Goal: Information Seeking & Learning: Find specific fact

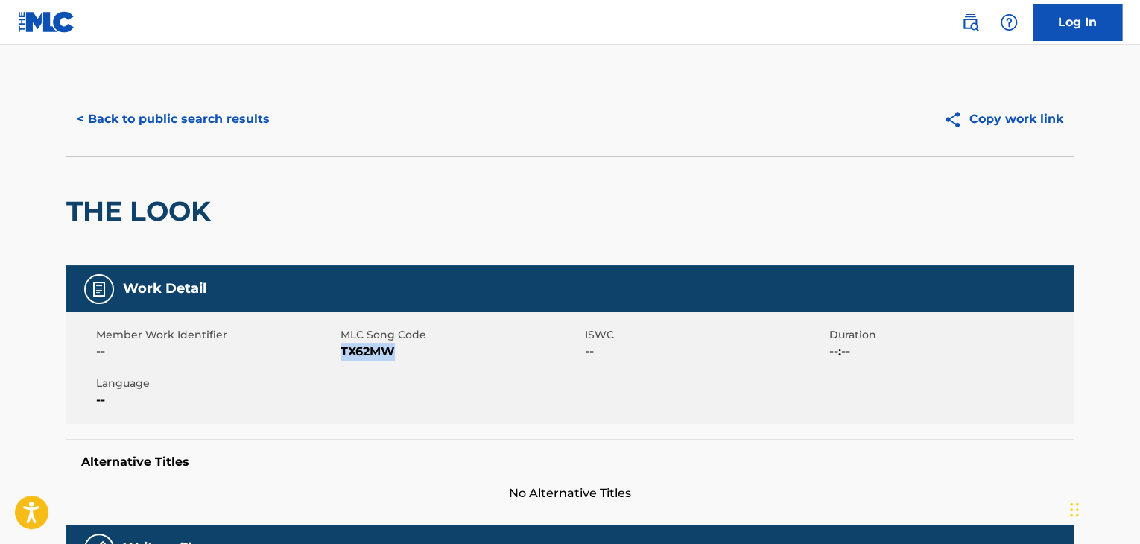
click at [203, 115] on button "< Back to public search results" at bounding box center [173, 119] width 214 height 37
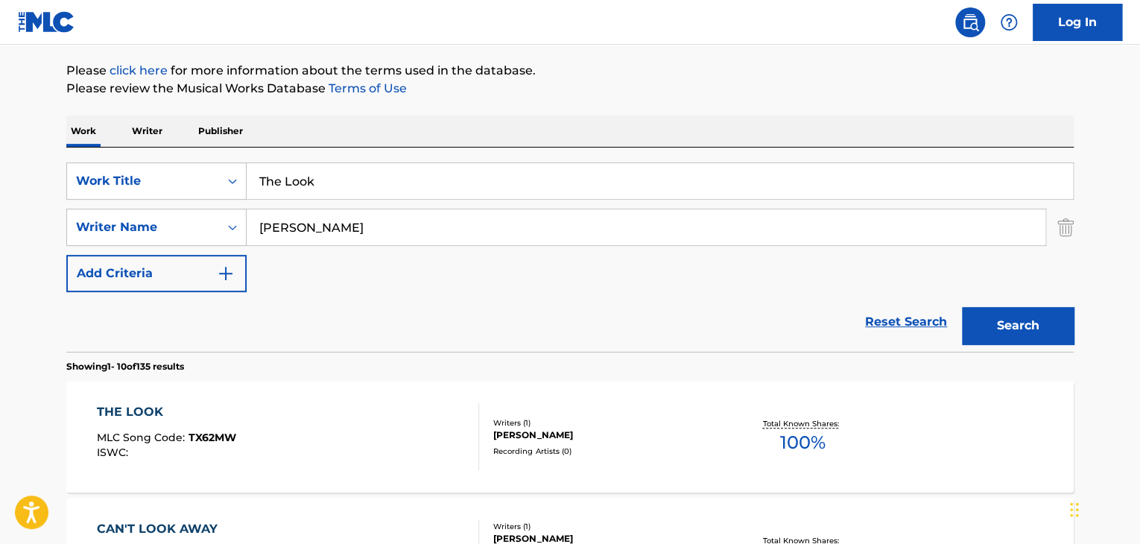
scroll to position [107, 0]
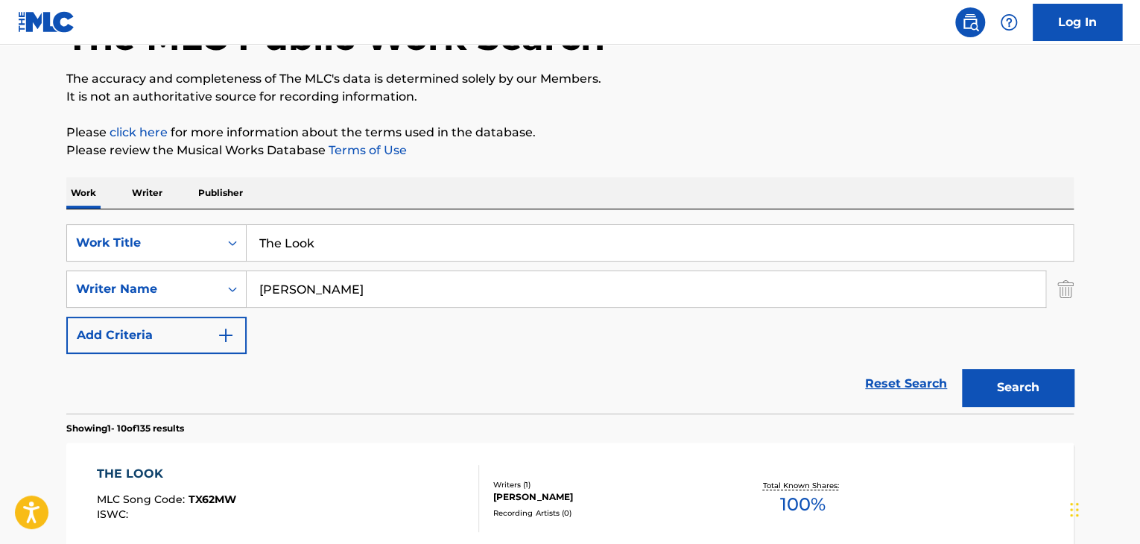
click at [305, 227] on input "The Look" at bounding box center [660, 243] width 826 height 36
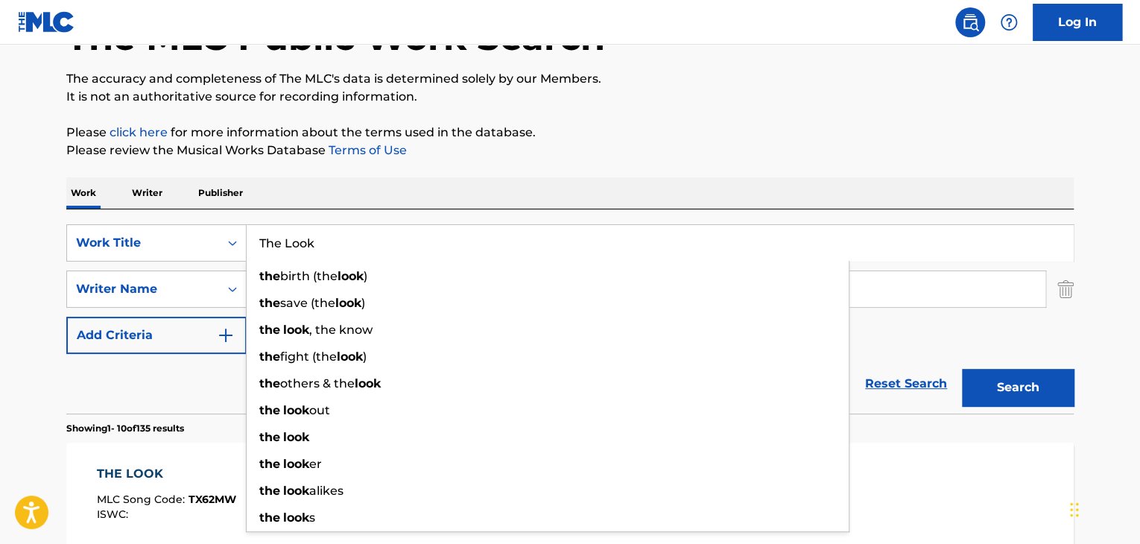
paste input "[PERSON_NAME]"
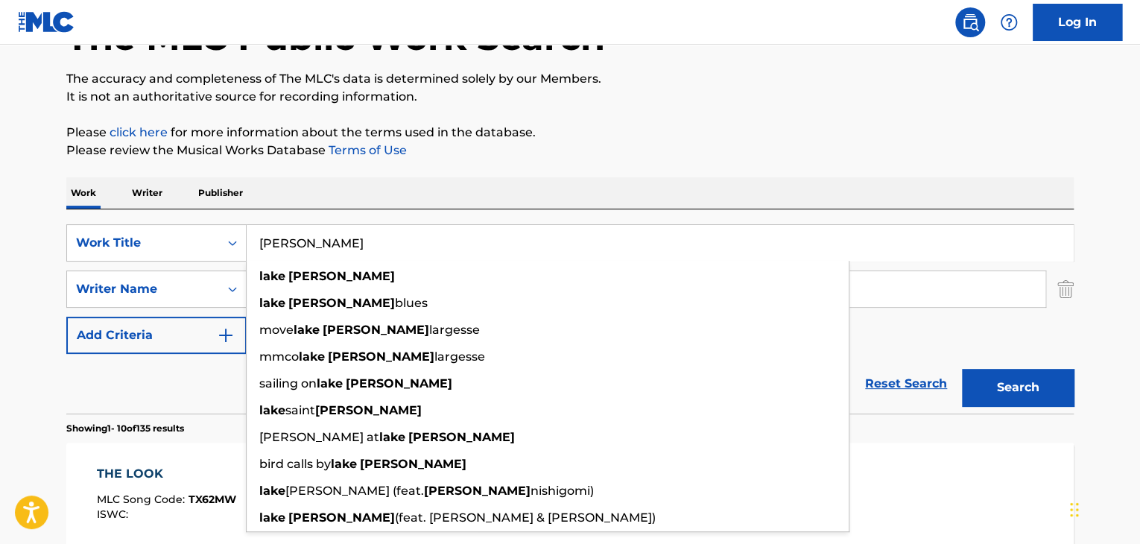
type input "[PERSON_NAME]"
click at [185, 397] on div "Reset Search Search" at bounding box center [569, 384] width 1007 height 60
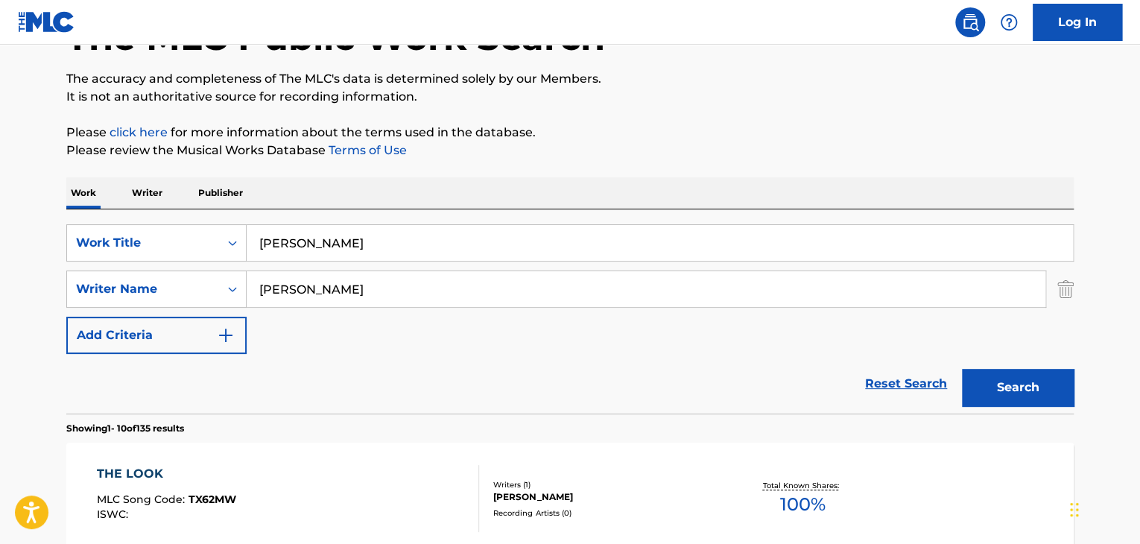
click at [311, 287] on input "[PERSON_NAME]" at bounding box center [646, 289] width 799 height 36
paste input "[PERSON_NAME]"
type input "[PERSON_NAME]"
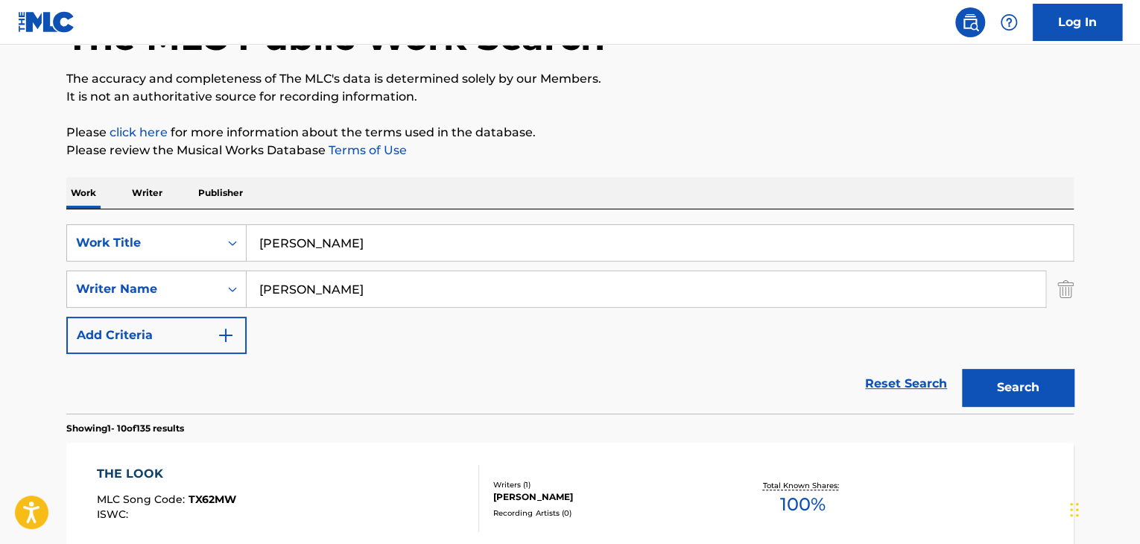
click at [993, 381] on button "Search" at bounding box center [1018, 387] width 112 height 37
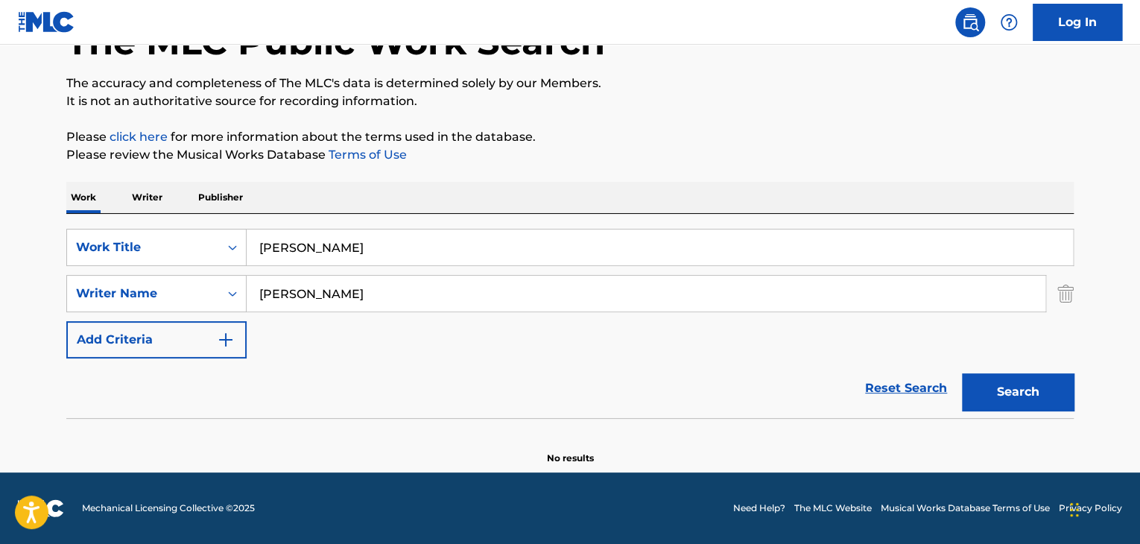
scroll to position [103, 0]
click at [159, 194] on p "Writer" at bounding box center [146, 197] width 39 height 31
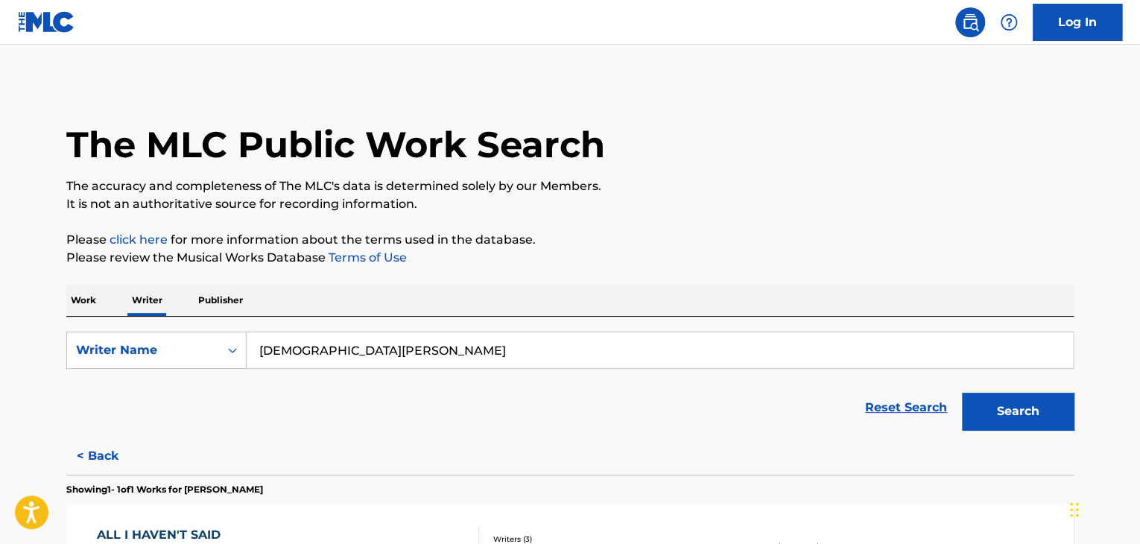
click at [337, 333] on input "[DEMOGRAPHIC_DATA][PERSON_NAME]" at bounding box center [660, 350] width 826 height 36
paste input "[PERSON_NAME]"
click at [611, 276] on div "The MLC Public Work Search The accuracy and completeness of The MLC's data is d…" at bounding box center [569, 383] width 1043 height 603
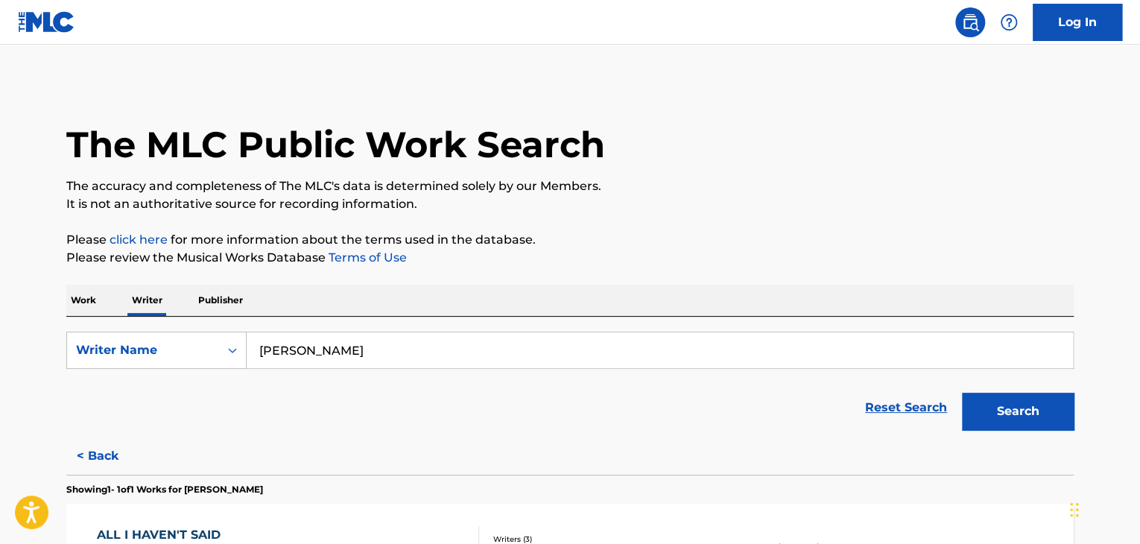
click at [998, 410] on button "Search" at bounding box center [1018, 411] width 112 height 37
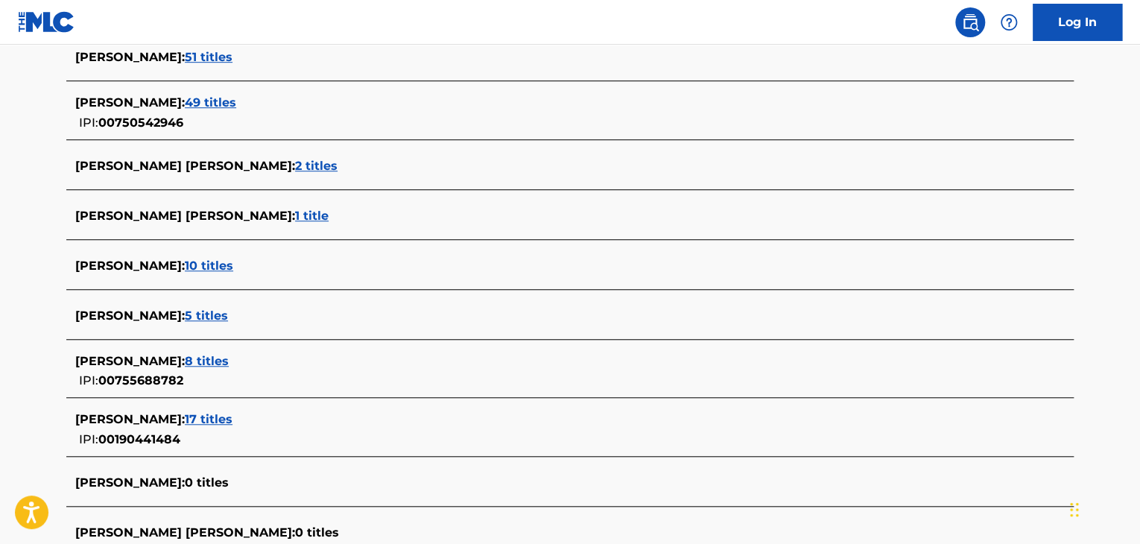
scroll to position [521, 0]
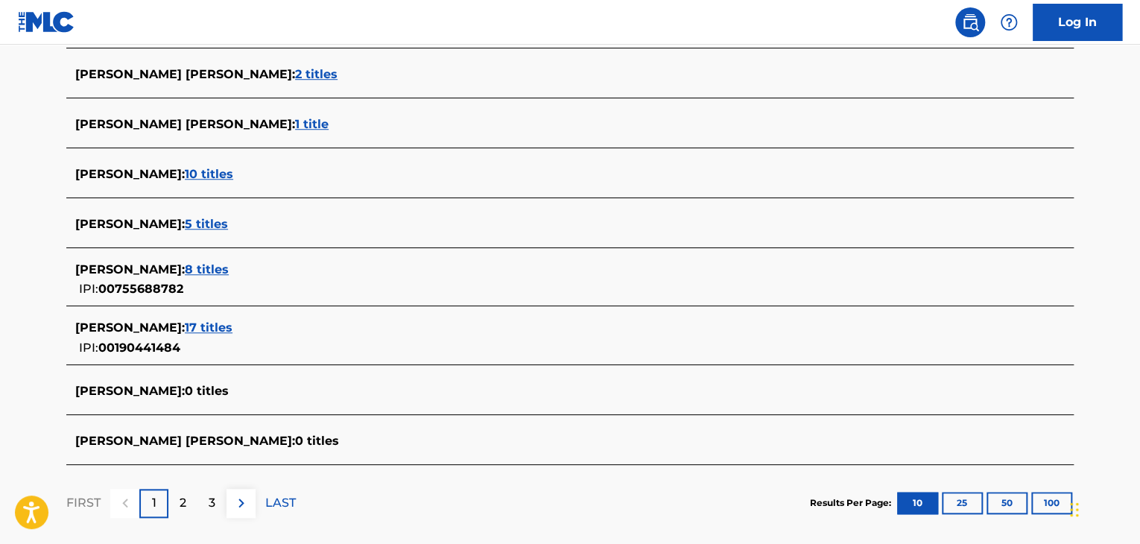
click at [227, 331] on span "17 titles" at bounding box center [209, 327] width 48 height 14
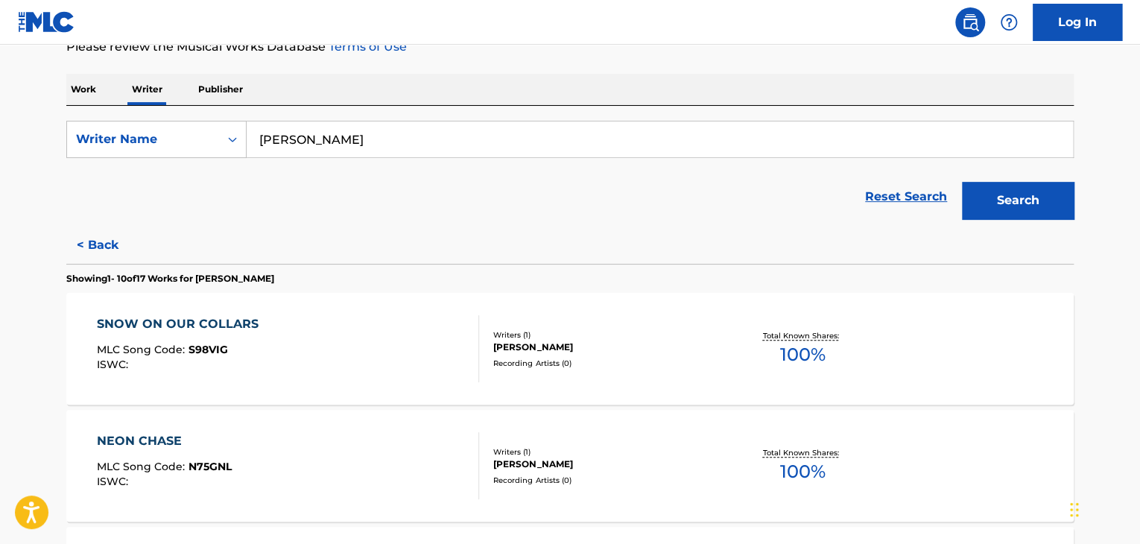
scroll to position [149, 0]
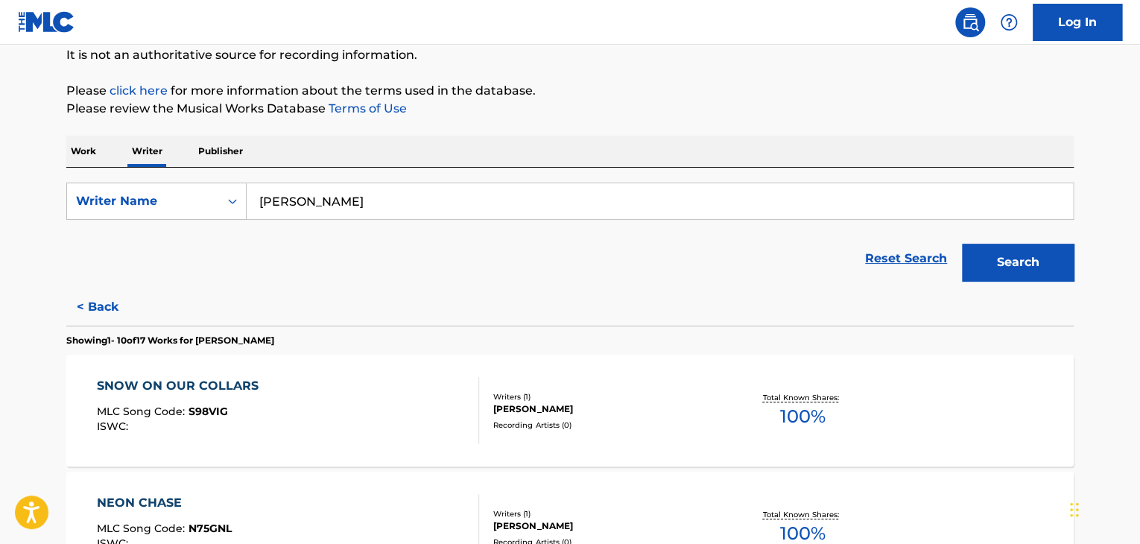
click at [334, 197] on input "[PERSON_NAME]" at bounding box center [660, 201] width 826 height 36
paste input "Finneas [PERSON_NAME]"
type input "Finneas [PERSON_NAME]"
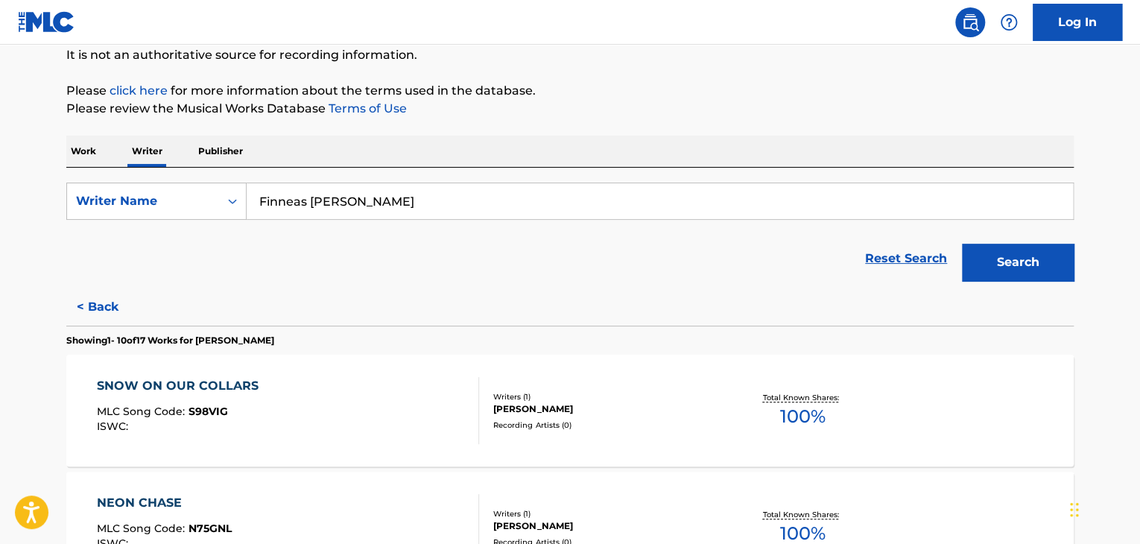
click at [624, 270] on div "Reset Search Search" at bounding box center [569, 259] width 1007 height 60
click at [1037, 254] on button "Search" at bounding box center [1018, 262] width 112 height 37
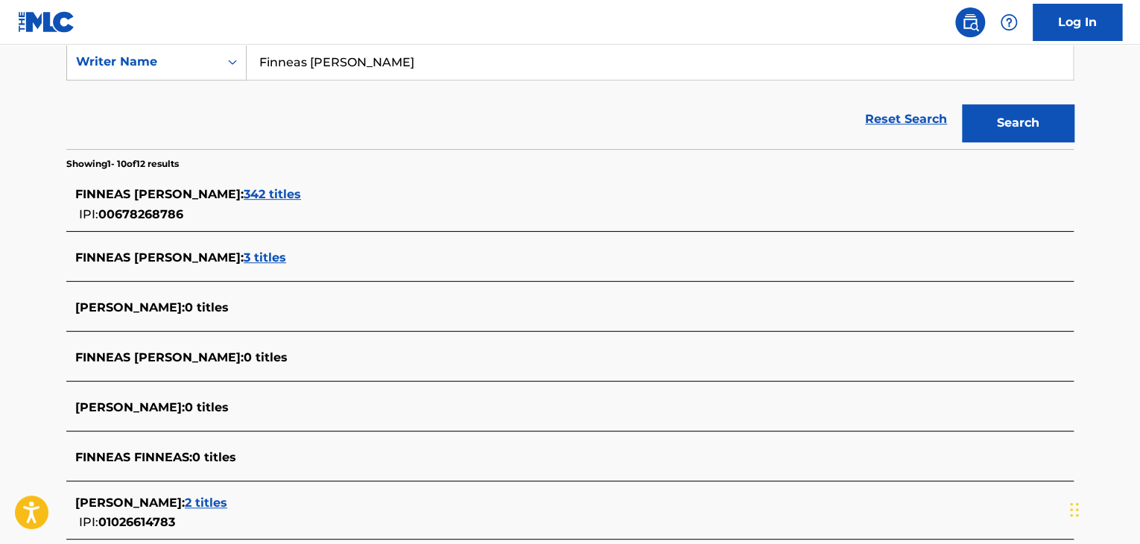
scroll to position [298, 0]
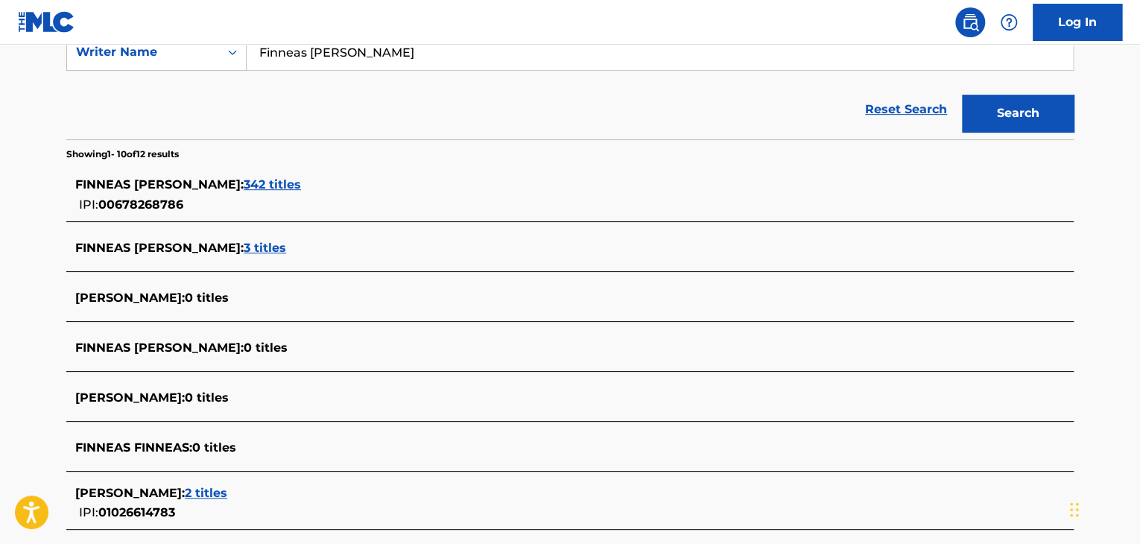
click at [276, 187] on span "342 titles" at bounding box center [272, 184] width 57 height 14
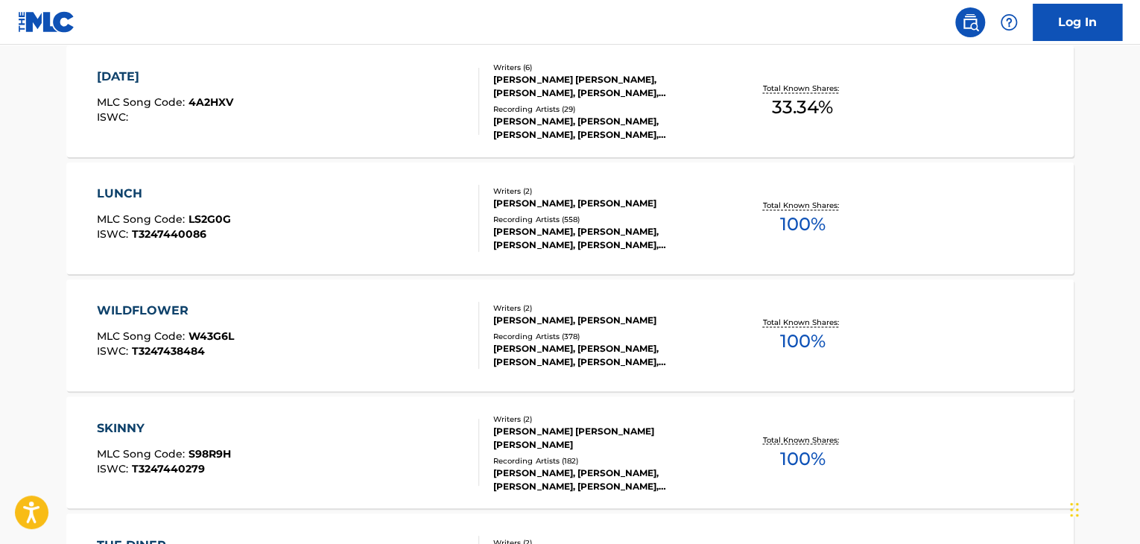
scroll to position [1280, 0]
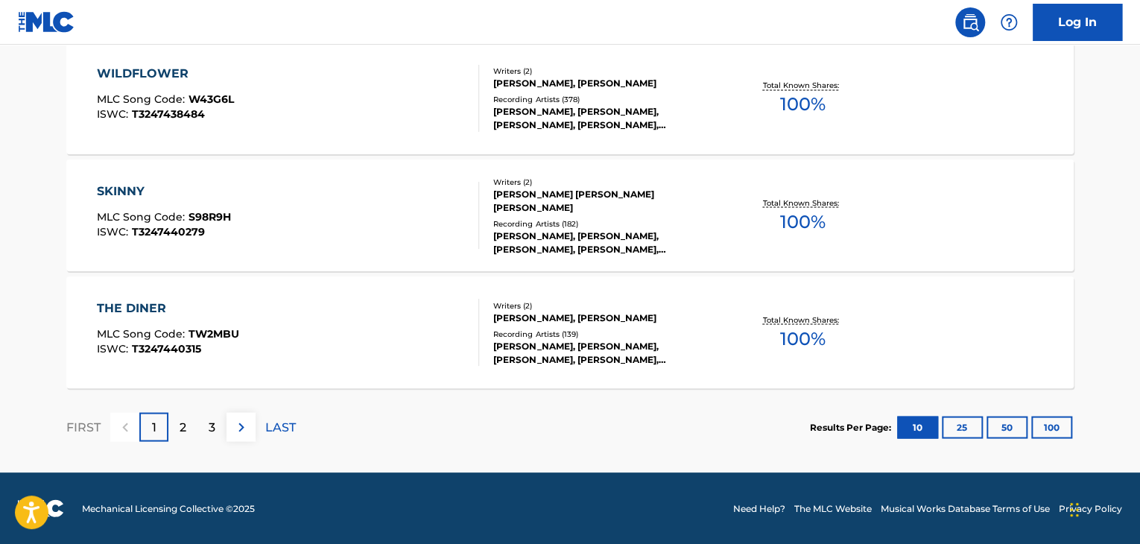
click at [284, 424] on p "LAST" at bounding box center [280, 427] width 31 height 18
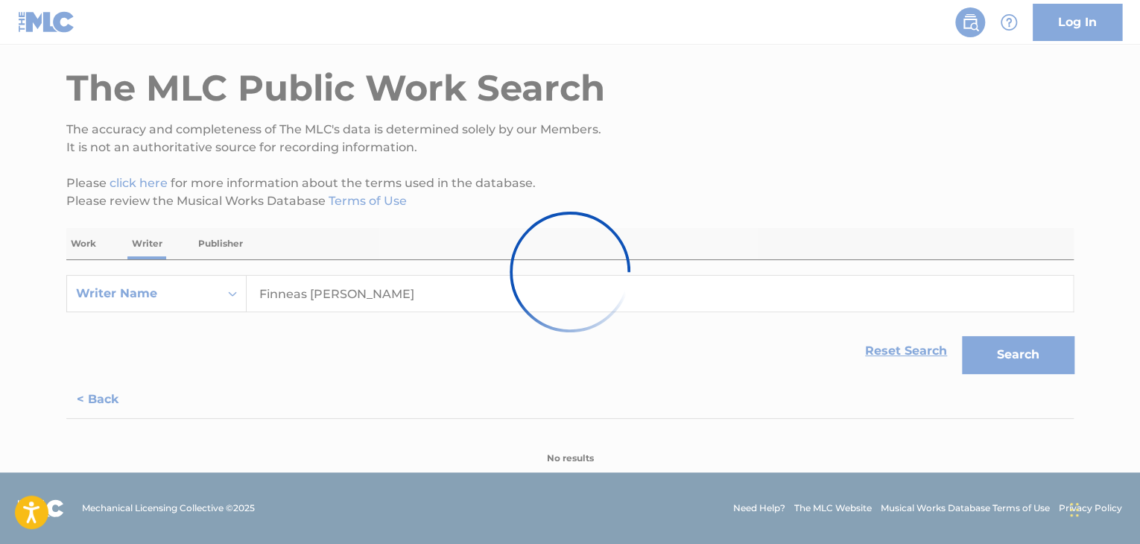
scroll to position [344, 0]
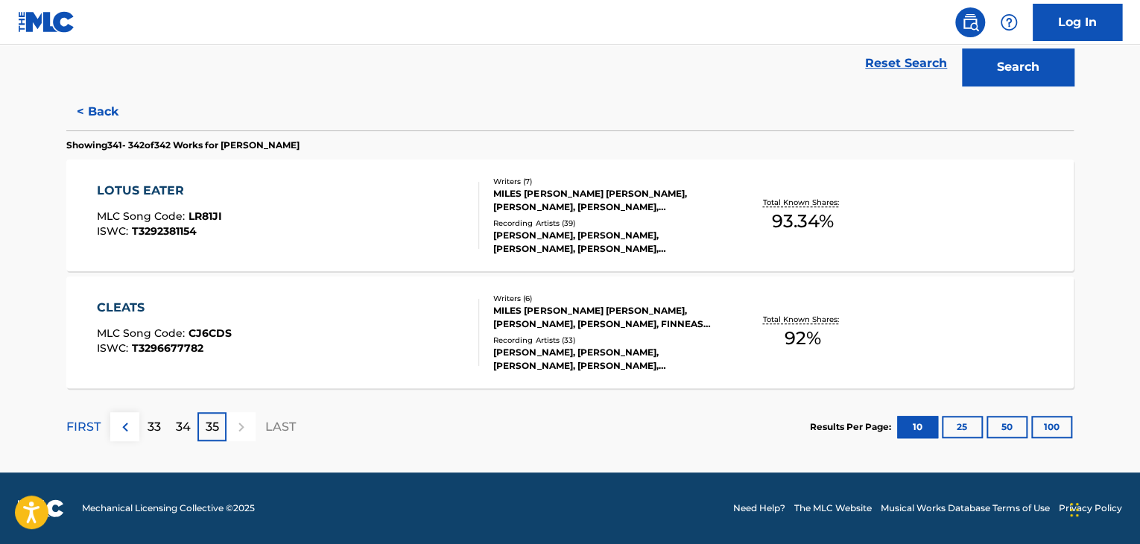
click at [440, 221] on div "LOTUS EATER MLC Song Code : LR81JI ISWC : T3292381154" at bounding box center [288, 215] width 383 height 67
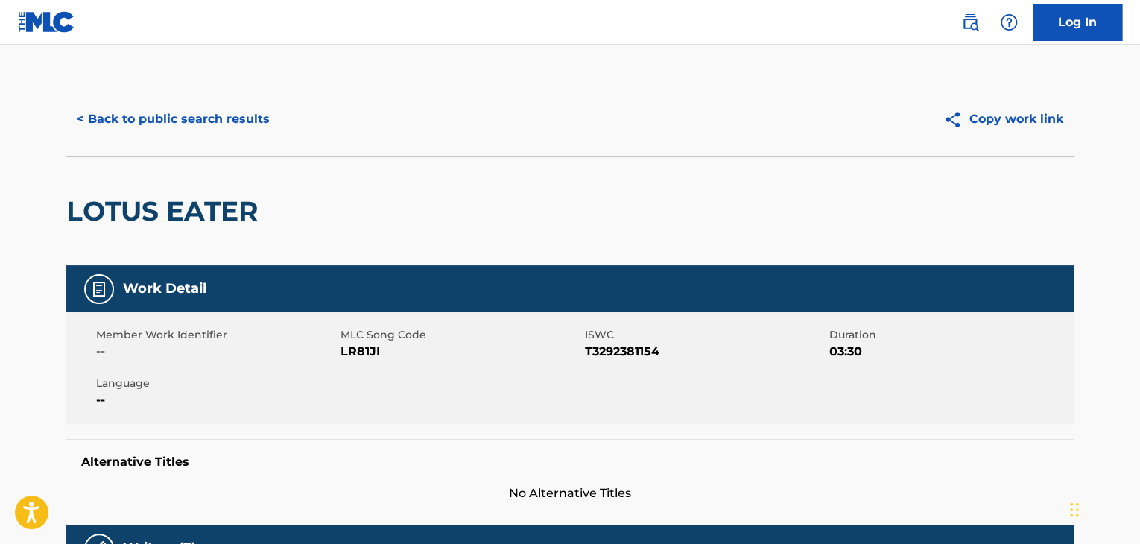
click at [171, 123] on button "< Back to public search results" at bounding box center [173, 119] width 214 height 37
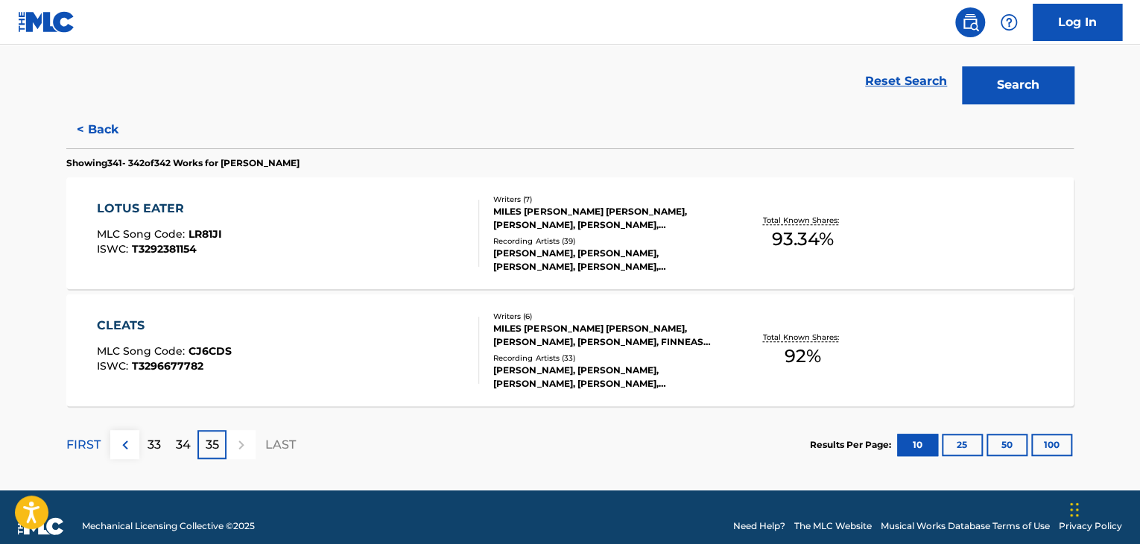
scroll to position [344, 0]
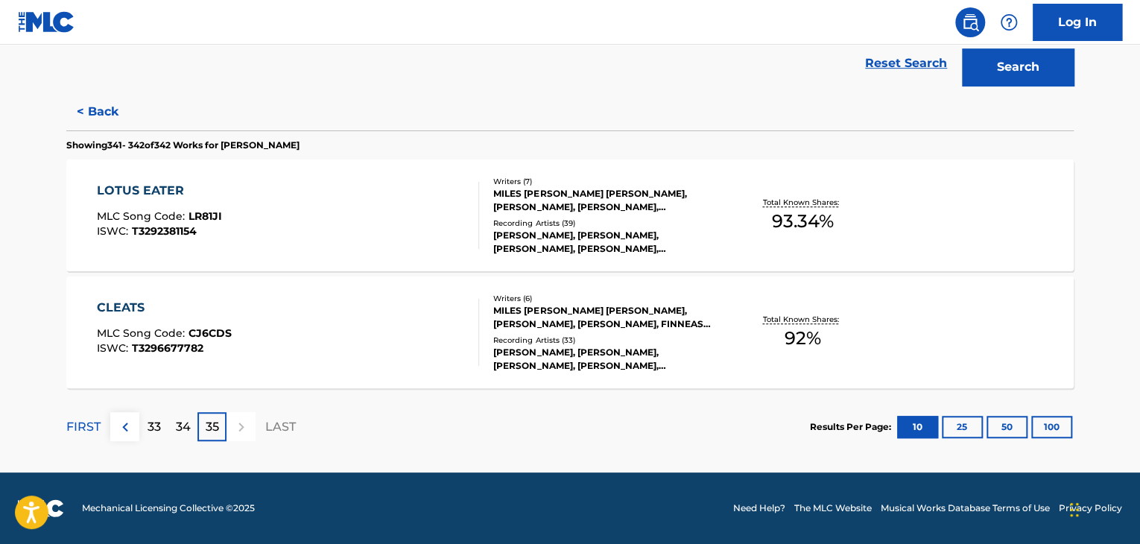
click at [143, 428] on div "33" at bounding box center [153, 426] width 29 height 29
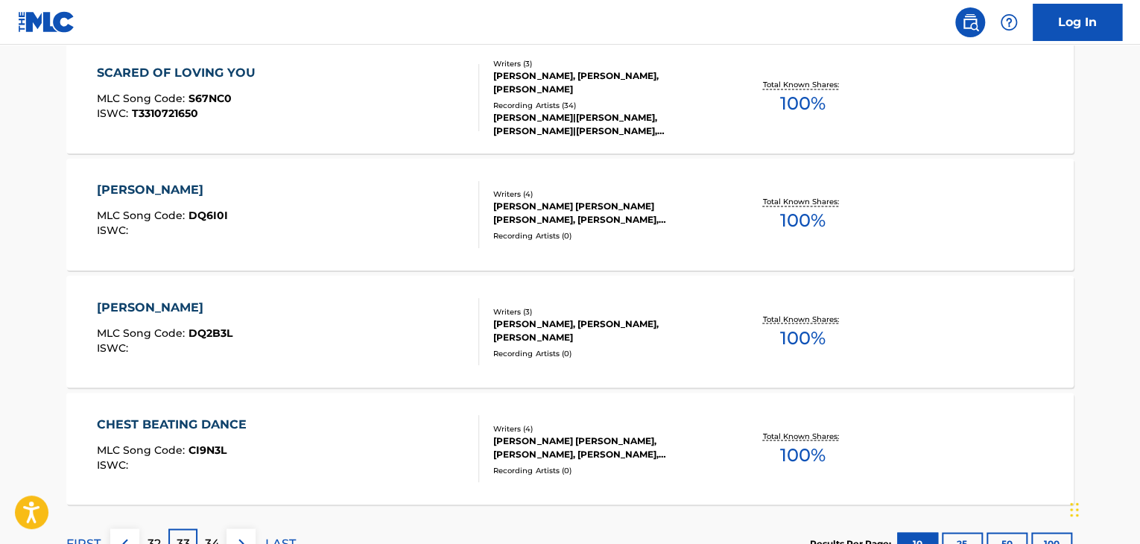
scroll to position [1280, 0]
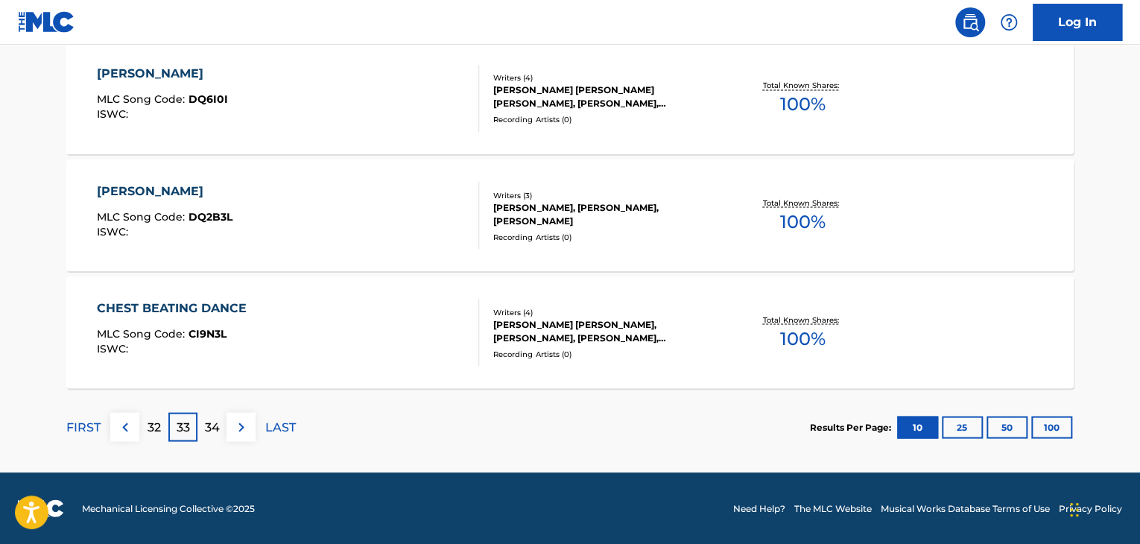
click at [88, 428] on p "FIRST" at bounding box center [83, 427] width 34 height 18
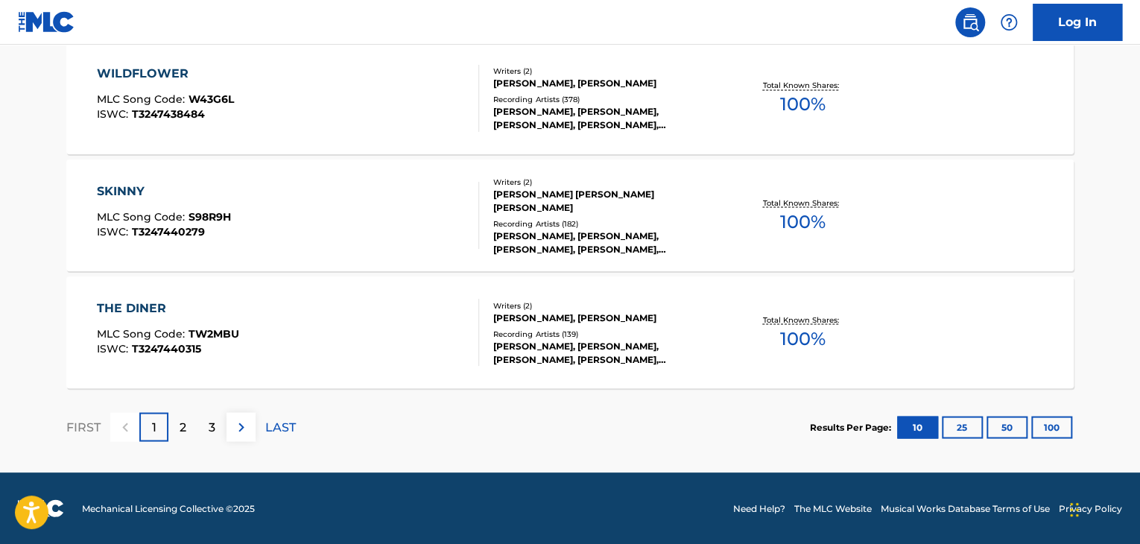
click at [410, 308] on div "THE DINER MLC Song Code : TW2MBU ISWC : T3247440315" at bounding box center [288, 332] width 383 height 67
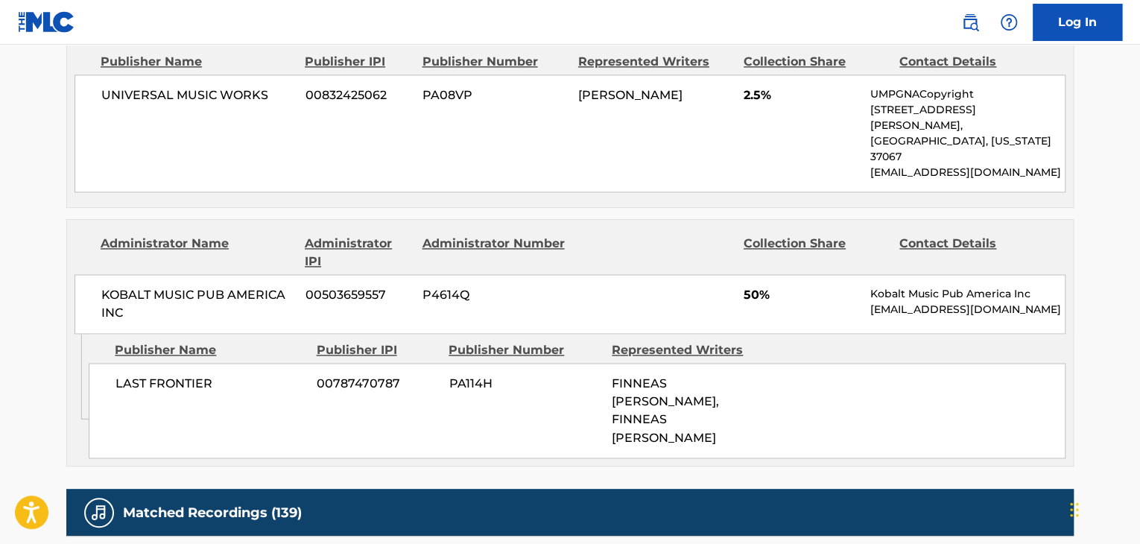
scroll to position [968, 0]
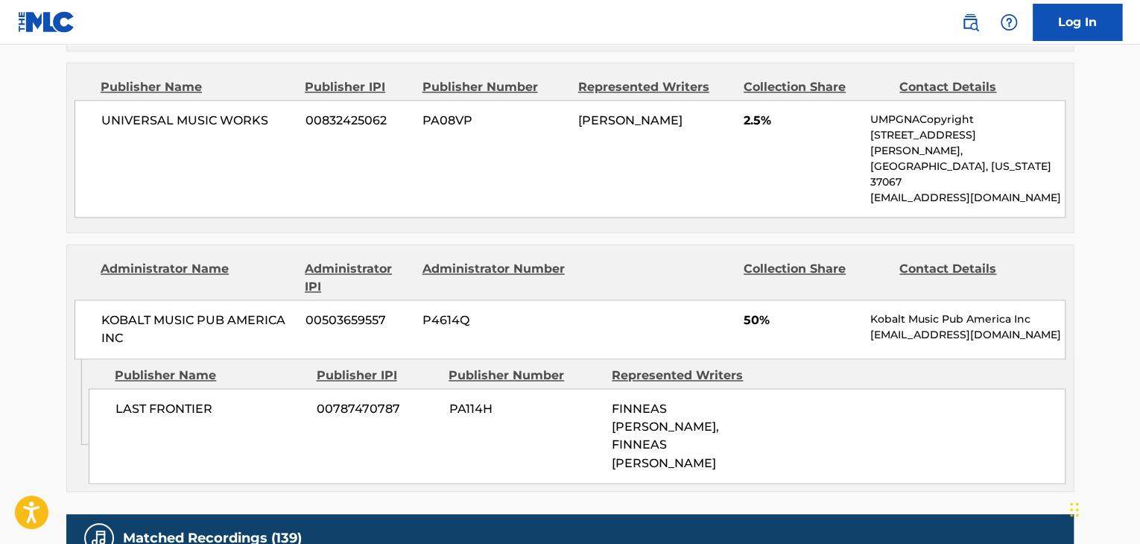
click at [145, 311] on span "KOBALT MUSIC PUB AMERICA INC" at bounding box center [197, 329] width 193 height 36
click at [267, 388] on div "LAST FRONTIER 00787470787 PA114H FINNEAS [PERSON_NAME], FINNEAS [PERSON_NAME]" at bounding box center [577, 435] width 977 height 95
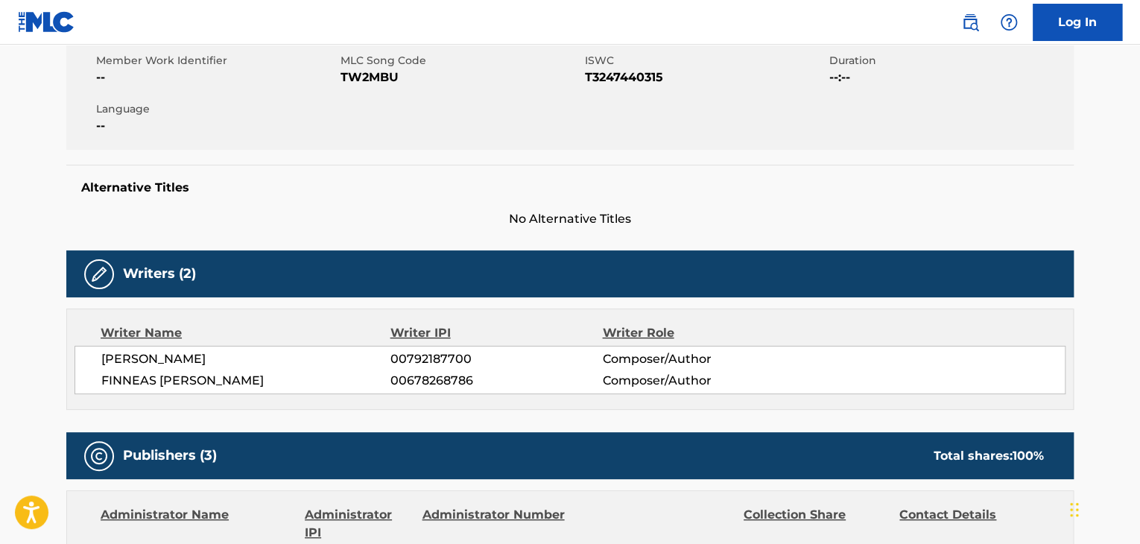
scroll to position [298, 0]
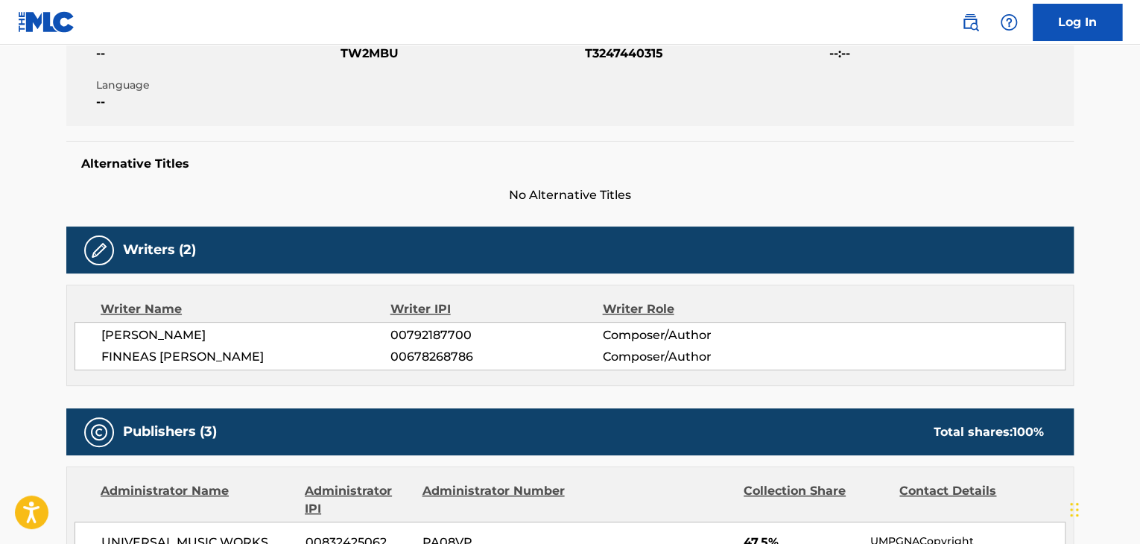
click at [209, 331] on span "[PERSON_NAME]" at bounding box center [245, 335] width 289 height 18
click at [208, 358] on span "FINNEAS [PERSON_NAME]" at bounding box center [245, 357] width 289 height 18
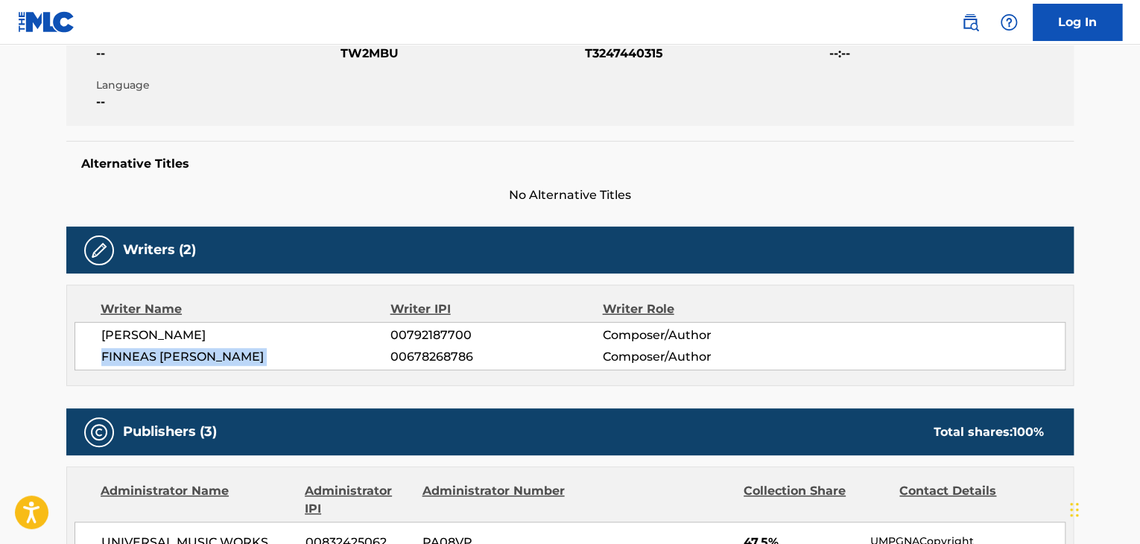
click at [208, 358] on span "FINNEAS [PERSON_NAME]" at bounding box center [245, 357] width 289 height 18
copy div "FINNEAS [PERSON_NAME]"
click at [400, 355] on span "00678268786" at bounding box center [496, 357] width 212 height 18
copy span "00678268786"
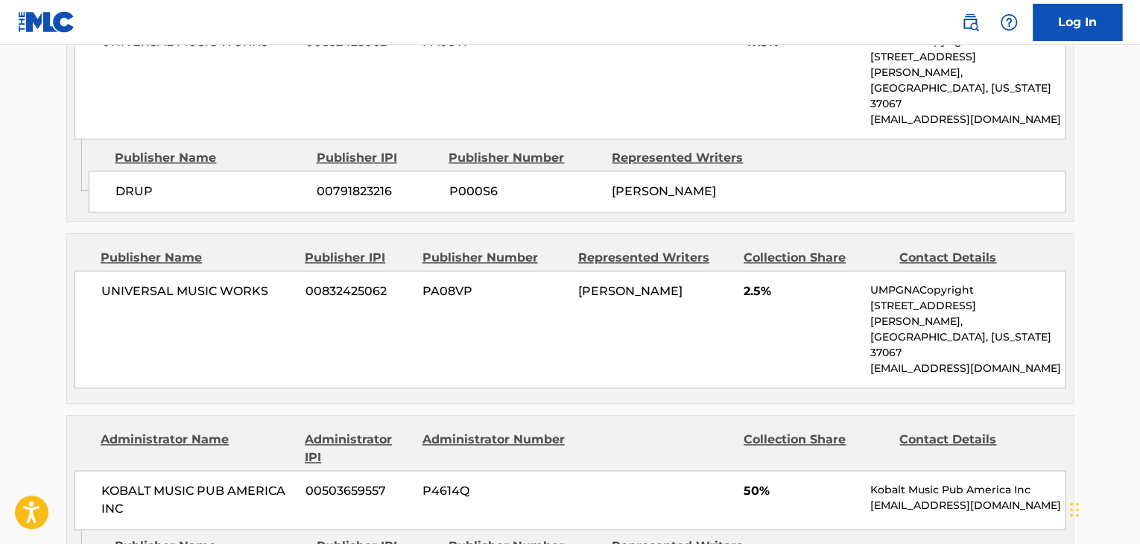
scroll to position [894, 0]
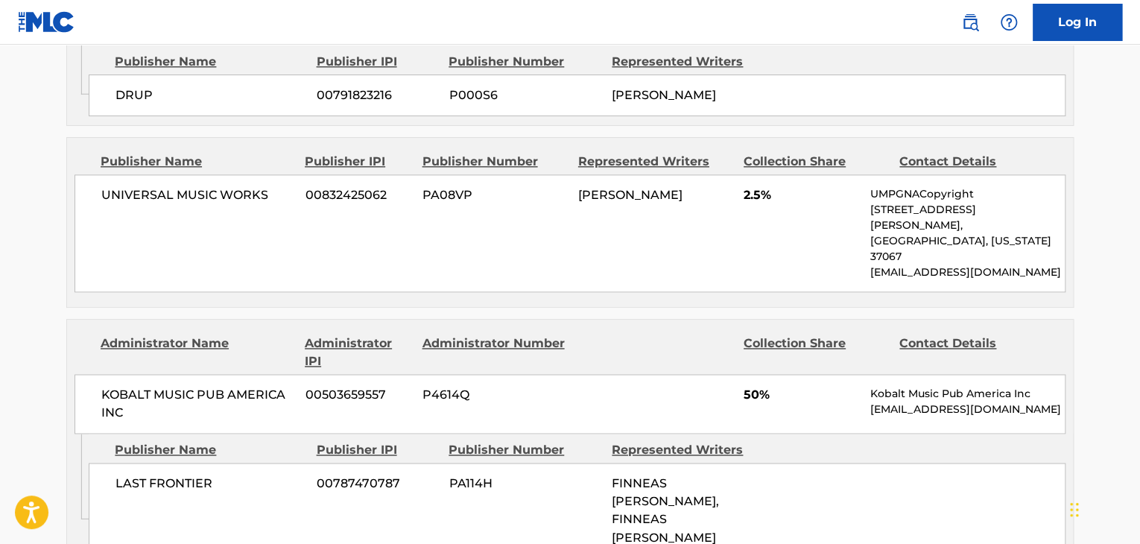
click at [194, 386] on span "KOBALT MUSIC PUB AMERICA INC" at bounding box center [197, 404] width 193 height 36
copy div "KOBALT MUSIC PUB AMERICA INC"
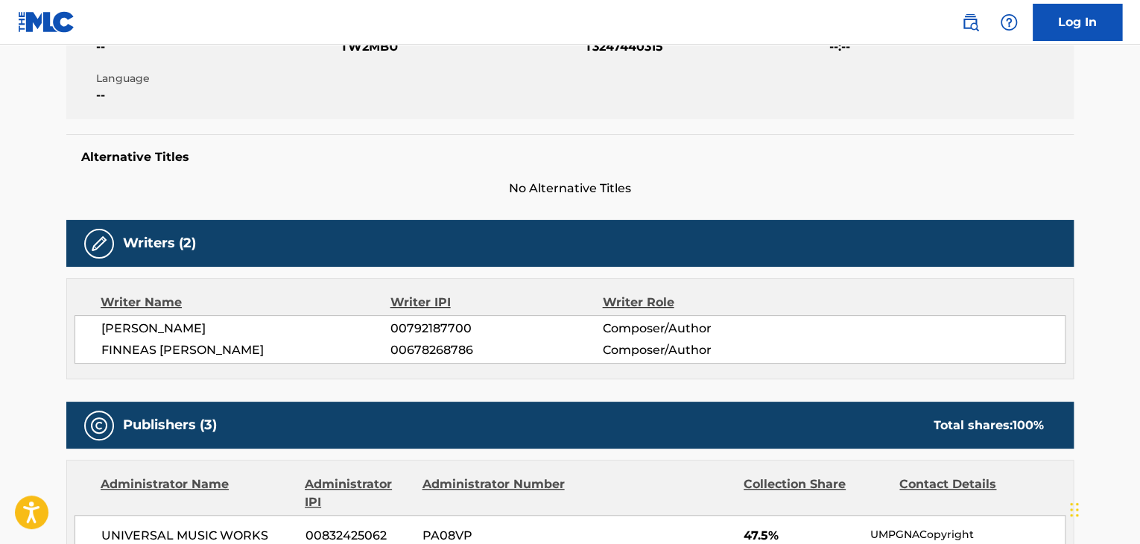
scroll to position [223, 0]
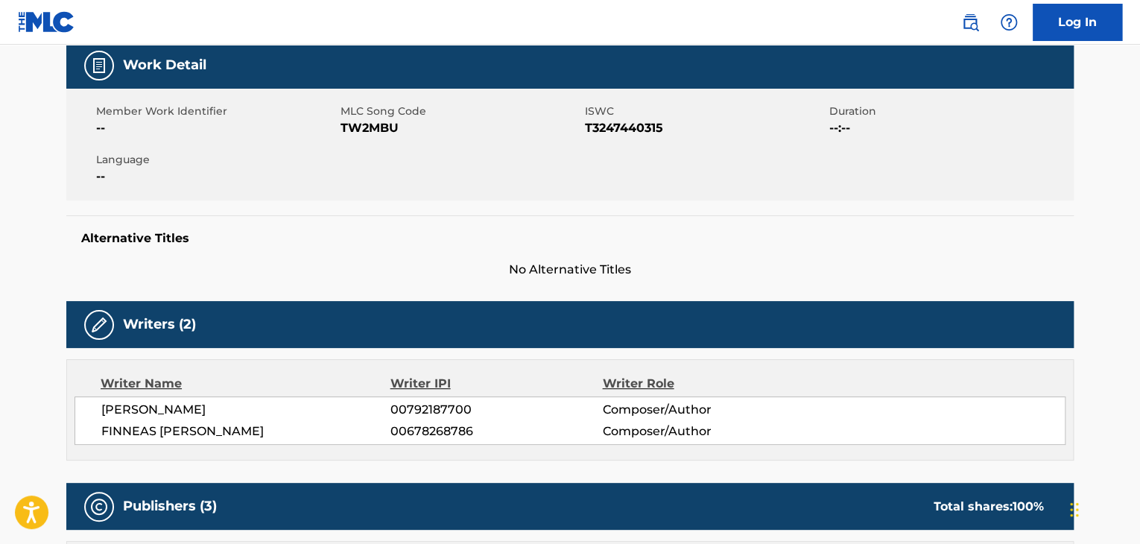
click at [358, 120] on span "TW2MBU" at bounding box center [460, 128] width 241 height 18
copy span "TW2MBU"
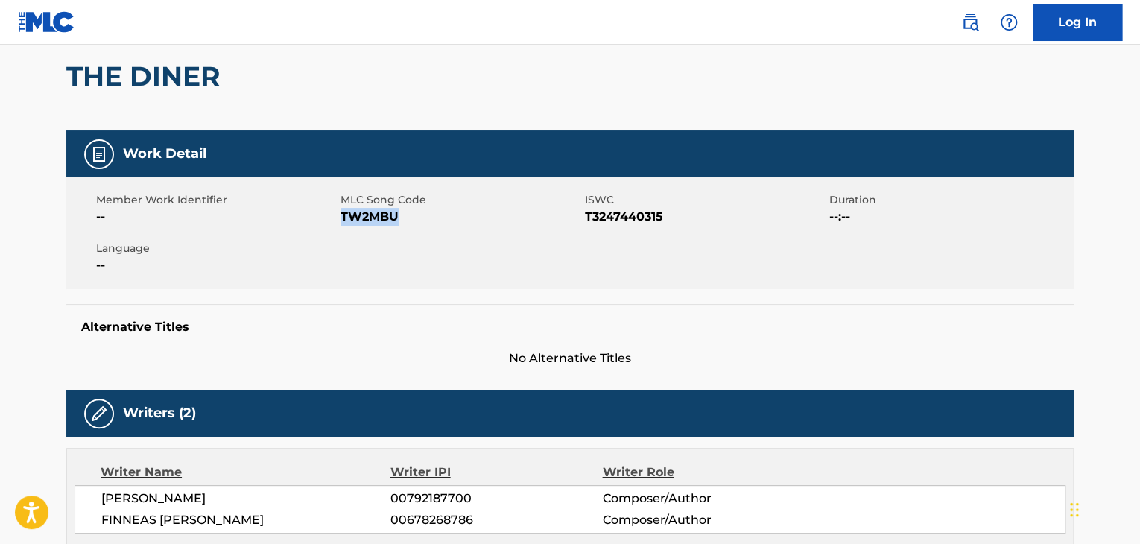
scroll to position [0, 0]
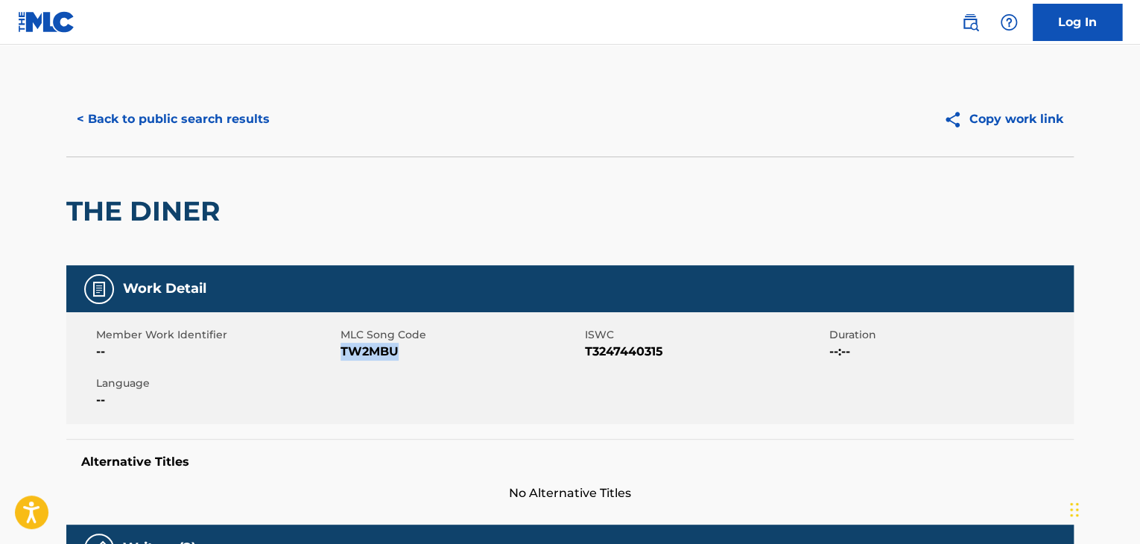
click at [179, 134] on button "< Back to public search results" at bounding box center [173, 119] width 214 height 37
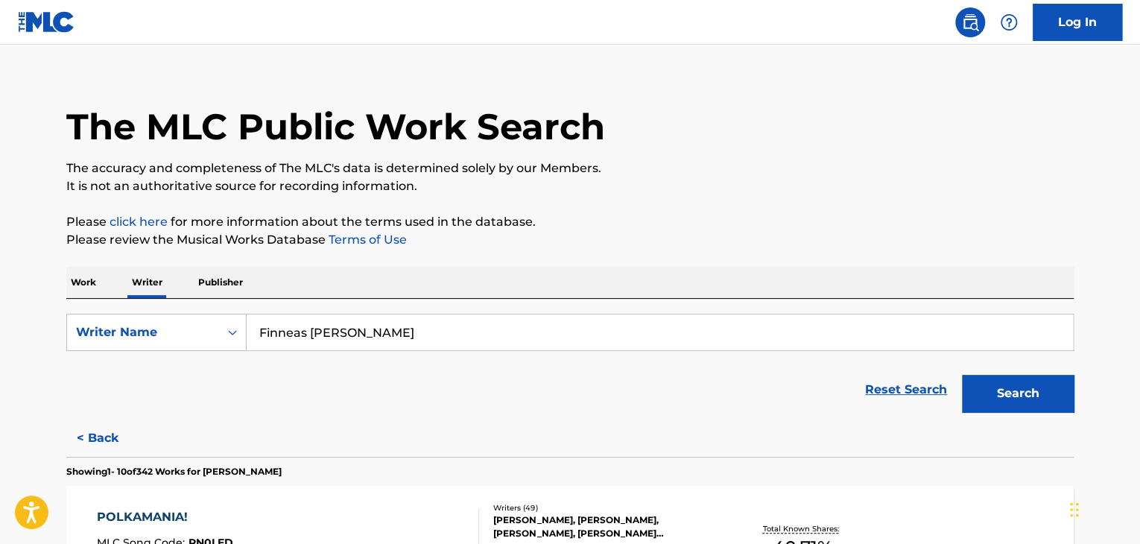
click at [361, 325] on input "Finneas [PERSON_NAME]" at bounding box center [660, 332] width 826 height 36
paste input "[PERSON_NAME]"
type input "[PERSON_NAME]"
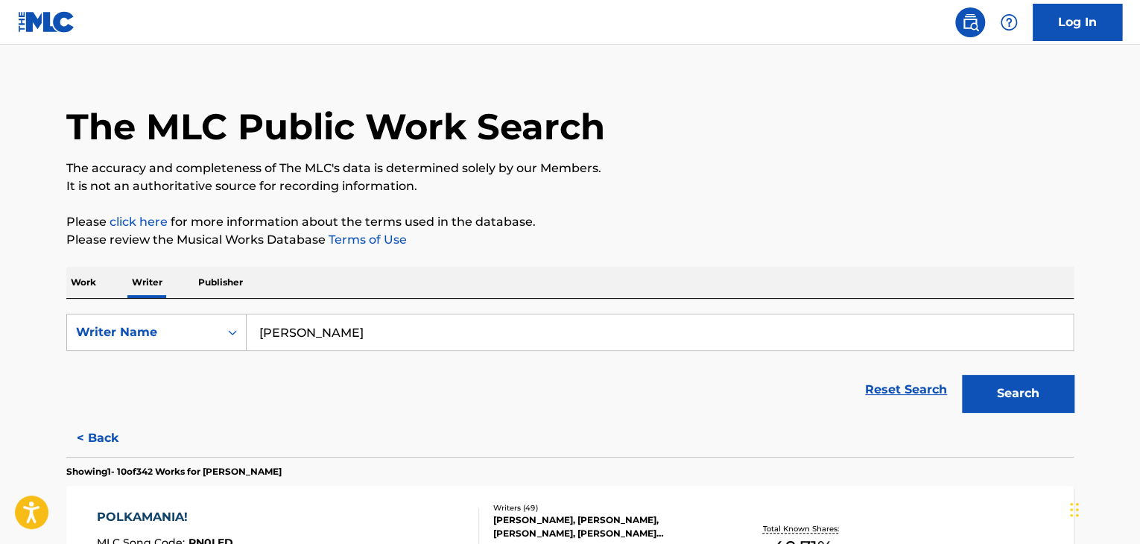
click at [672, 236] on p "Please review the Musical Works Database Terms of Use" at bounding box center [569, 240] width 1007 height 18
click at [992, 403] on button "Search" at bounding box center [1018, 393] width 112 height 37
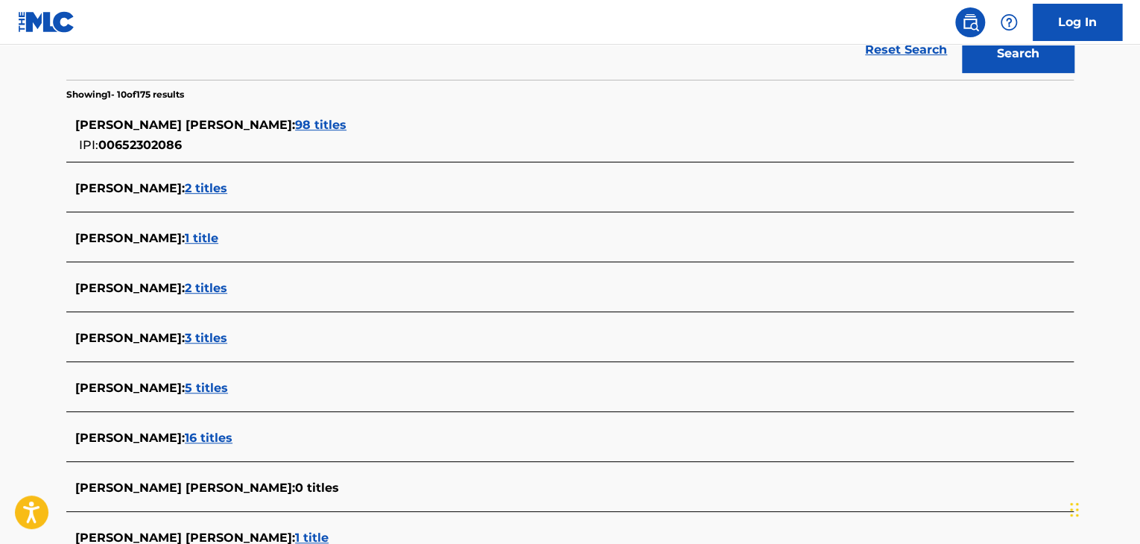
scroll to position [241, 0]
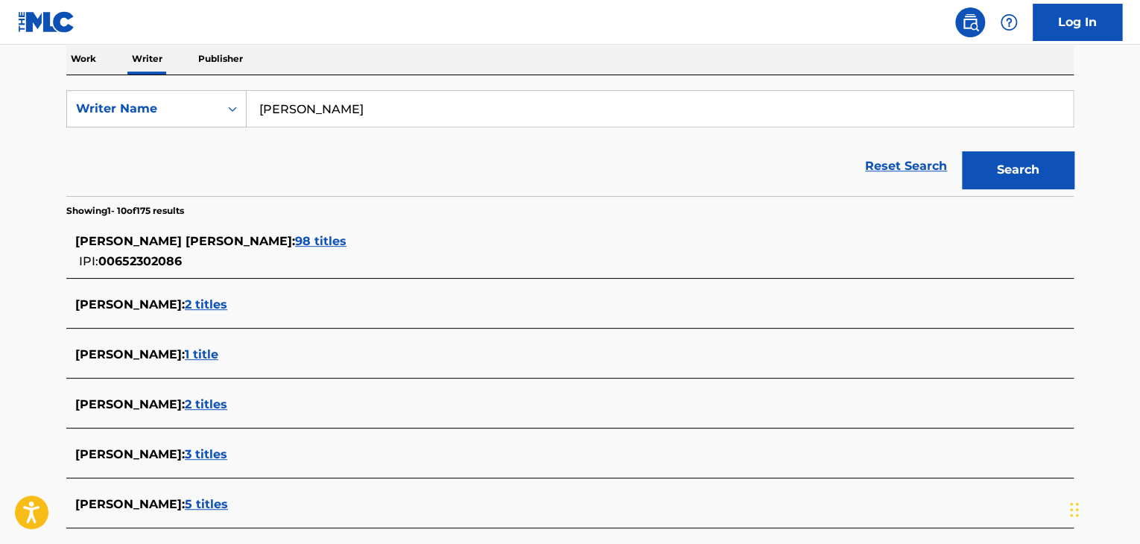
click at [295, 245] on span "98 titles" at bounding box center [320, 241] width 51 height 14
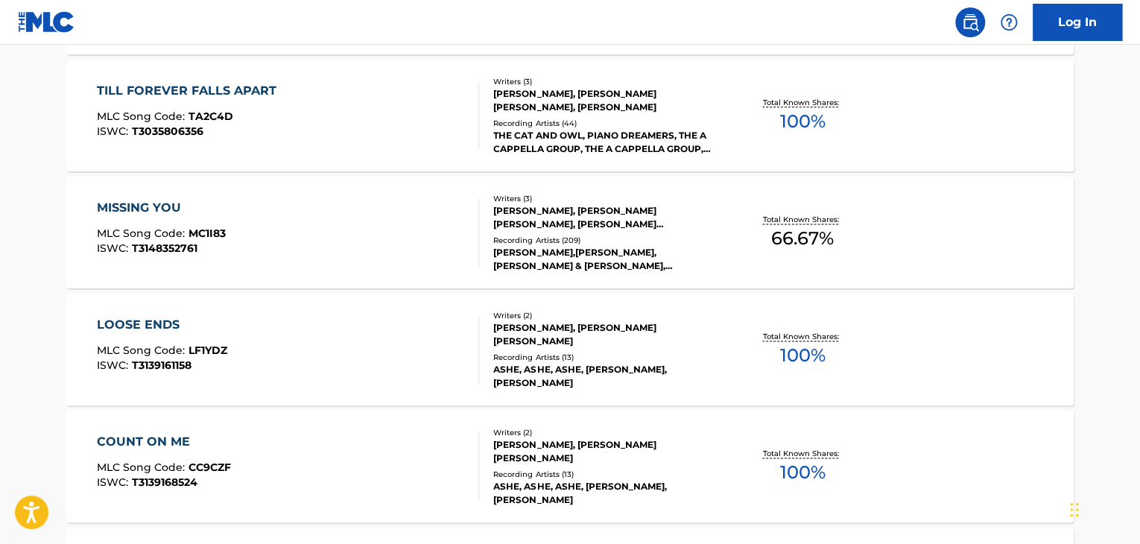
scroll to position [1280, 0]
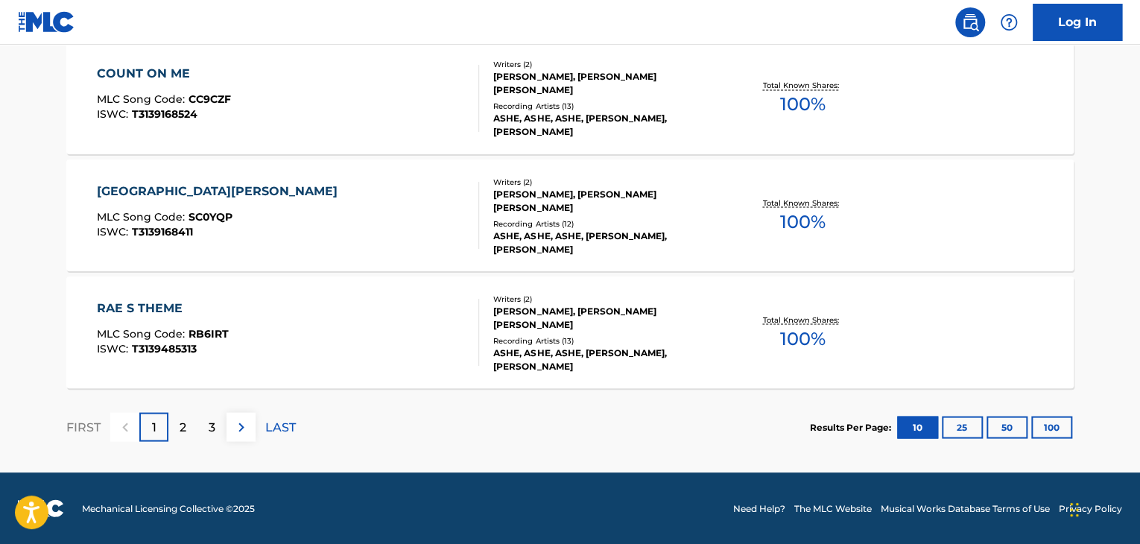
click at [398, 322] on div "[PERSON_NAME] S THEME MLC Song Code : RB6IRT ISWC : T3139485313" at bounding box center [288, 332] width 383 height 67
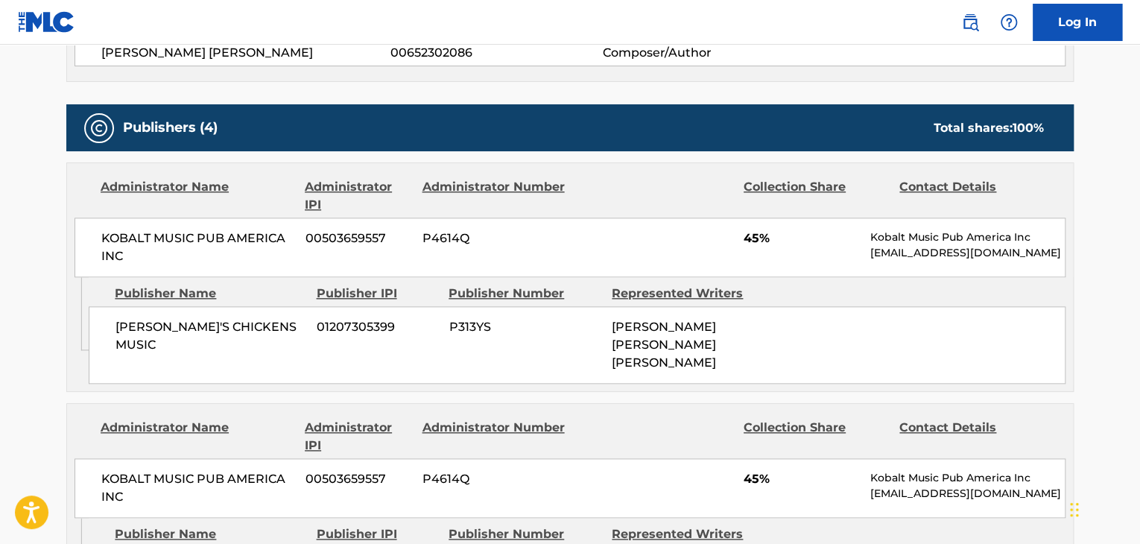
scroll to position [521, 0]
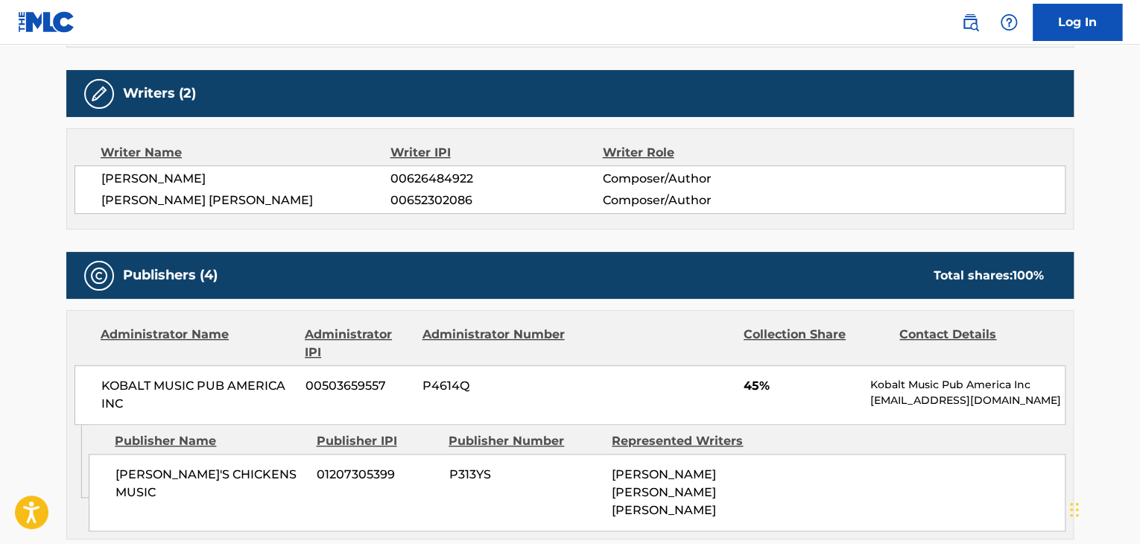
click at [178, 200] on span "[PERSON_NAME] [PERSON_NAME]" at bounding box center [245, 200] width 289 height 18
copy div "[PERSON_NAME] [PERSON_NAME]"
click at [435, 188] on div "[PERSON_NAME] 00626484922 Composer/Author [PERSON_NAME] [PERSON_NAME] 006523020…" at bounding box center [569, 189] width 991 height 48
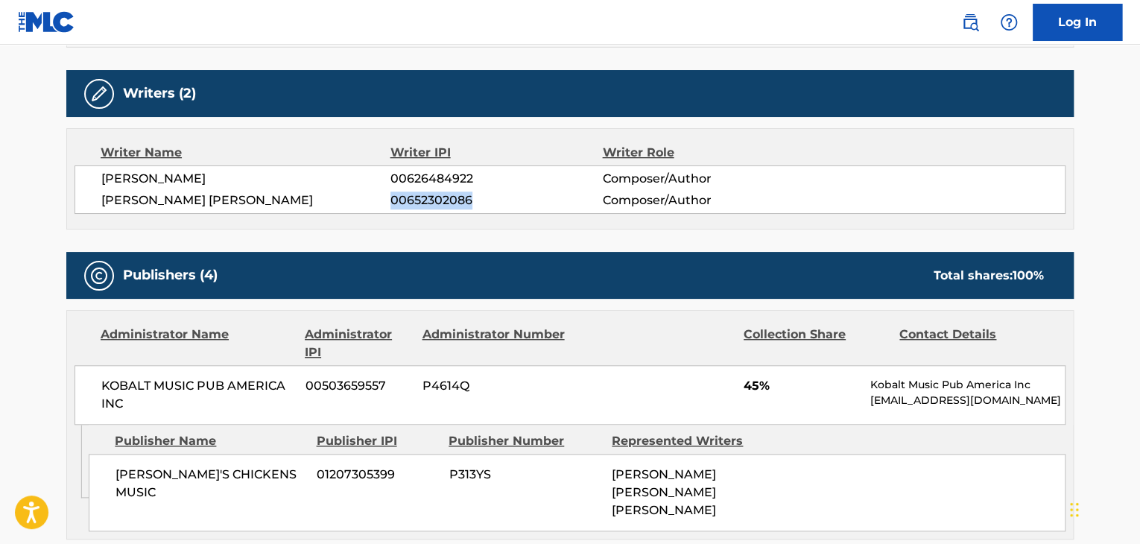
click at [435, 188] on div "[PERSON_NAME] 00626484922 Composer/Author [PERSON_NAME] [PERSON_NAME] 006523020…" at bounding box center [569, 189] width 991 height 48
copy div "00652302086"
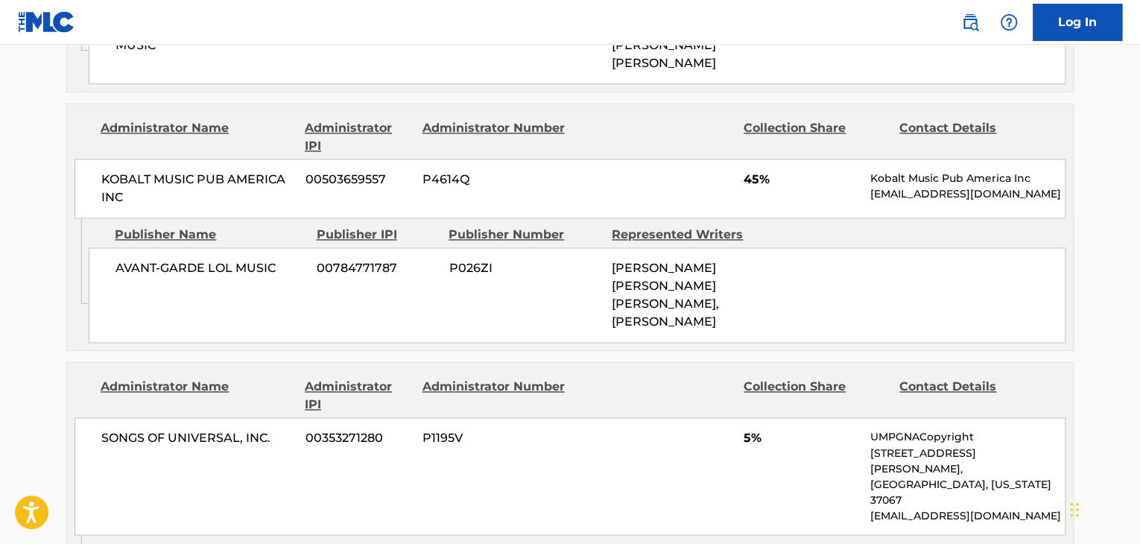
scroll to position [1192, 0]
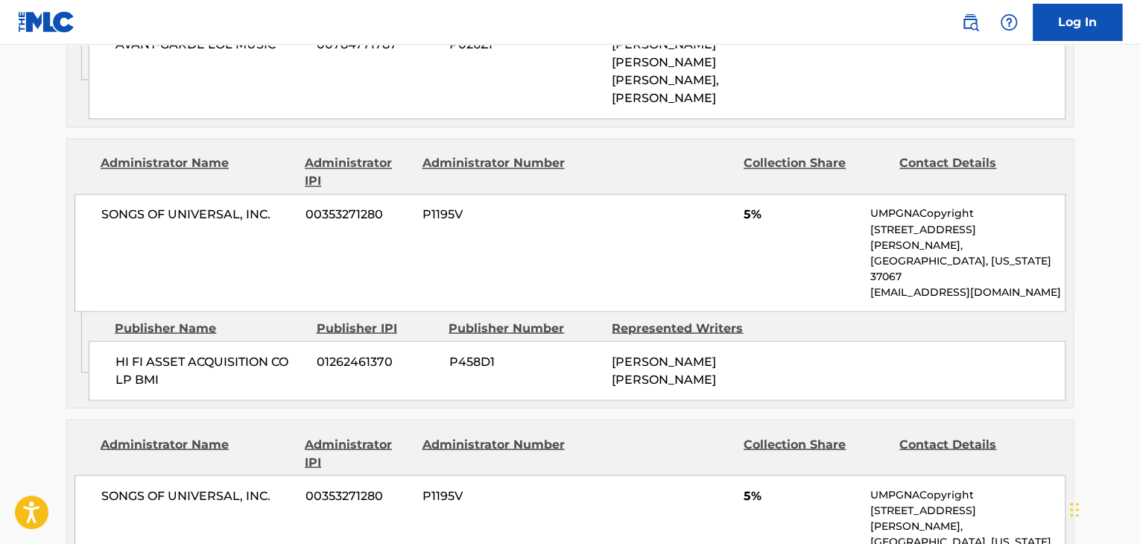
click at [143, 217] on span "SONGS OF UNIVERSAL, INC." at bounding box center [197, 215] width 193 height 18
copy div "SONGS OF UNIVERSAL, INC."
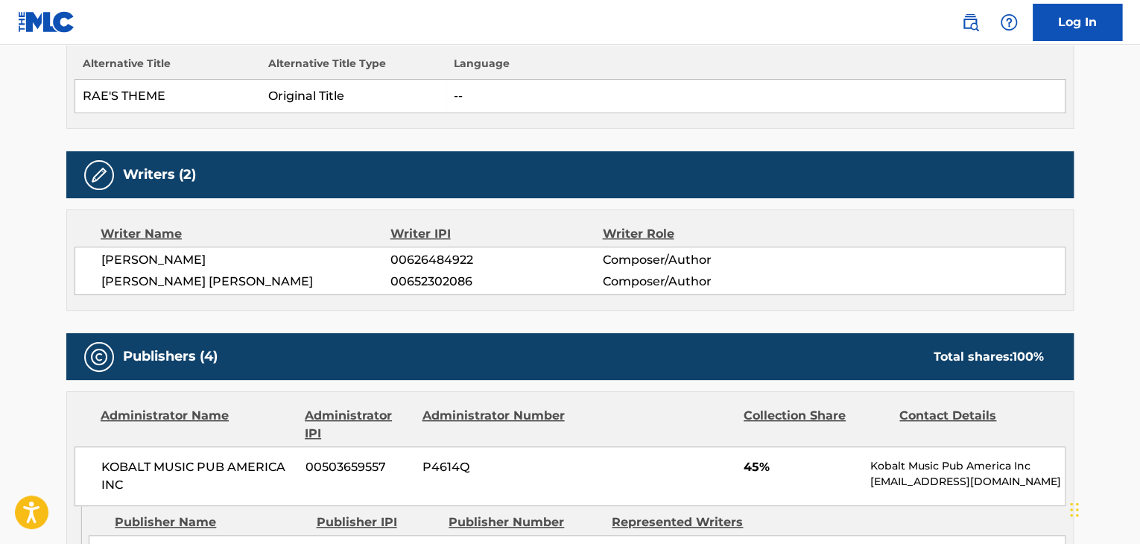
scroll to position [223, 0]
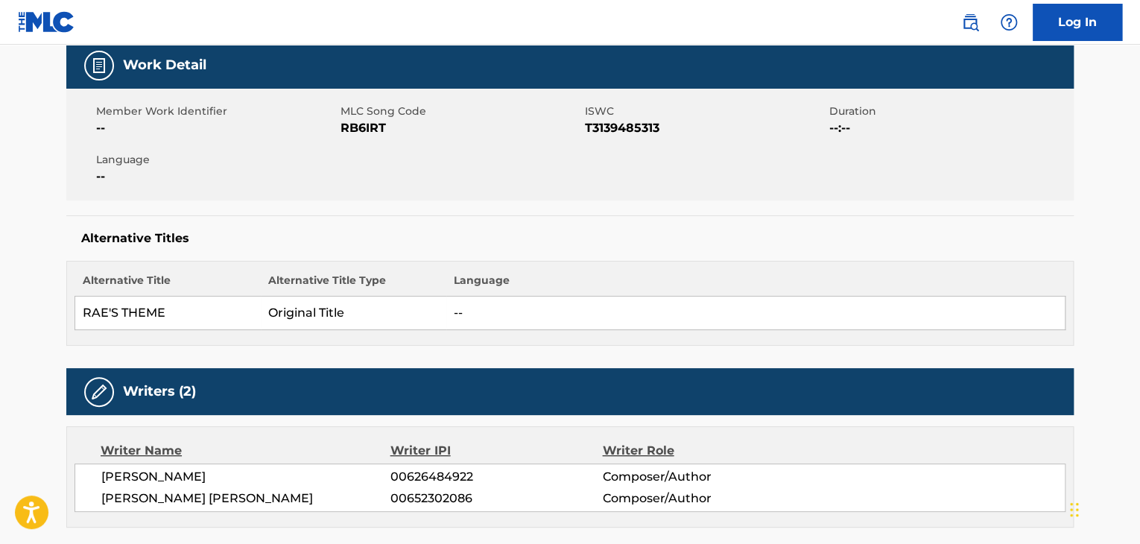
click at [367, 123] on span "RB6IRT" at bounding box center [460, 128] width 241 height 18
copy span "RB6IRT"
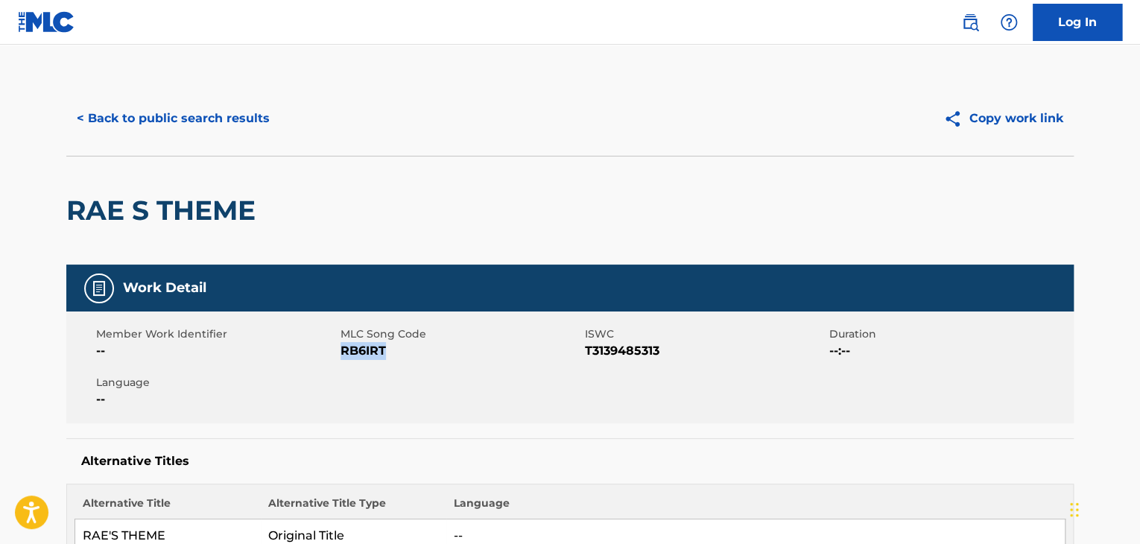
scroll to position [0, 0]
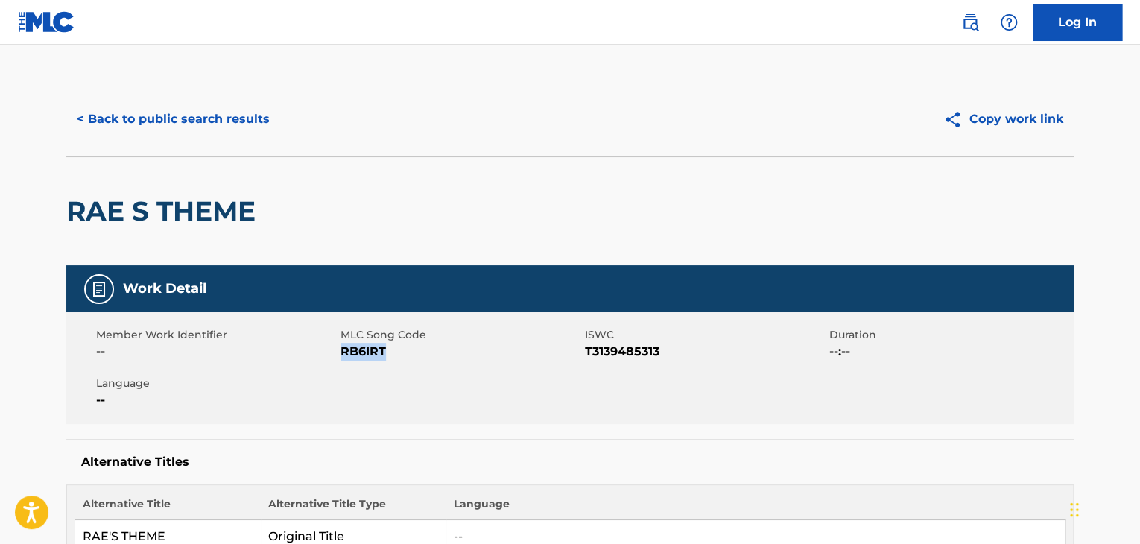
click at [209, 105] on button "< Back to public search results" at bounding box center [173, 119] width 214 height 37
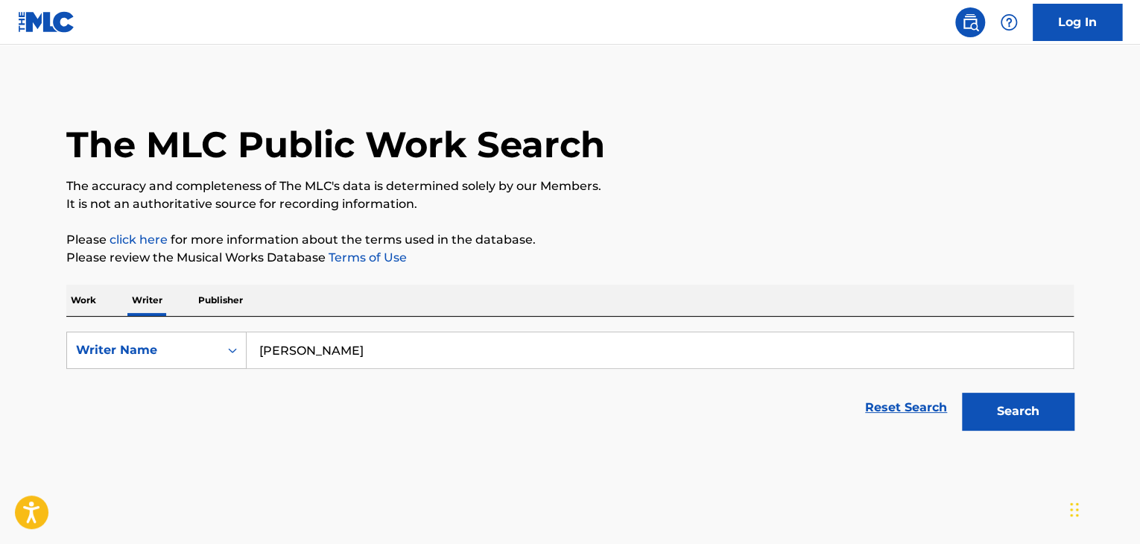
scroll to position [18, 0]
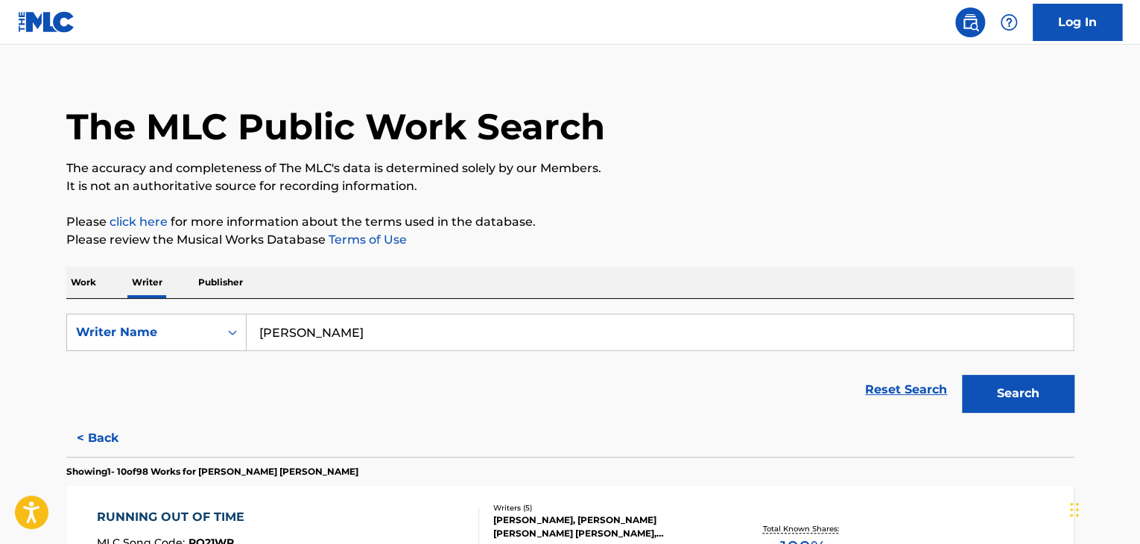
click at [348, 343] on input "[PERSON_NAME]" at bounding box center [660, 332] width 826 height 36
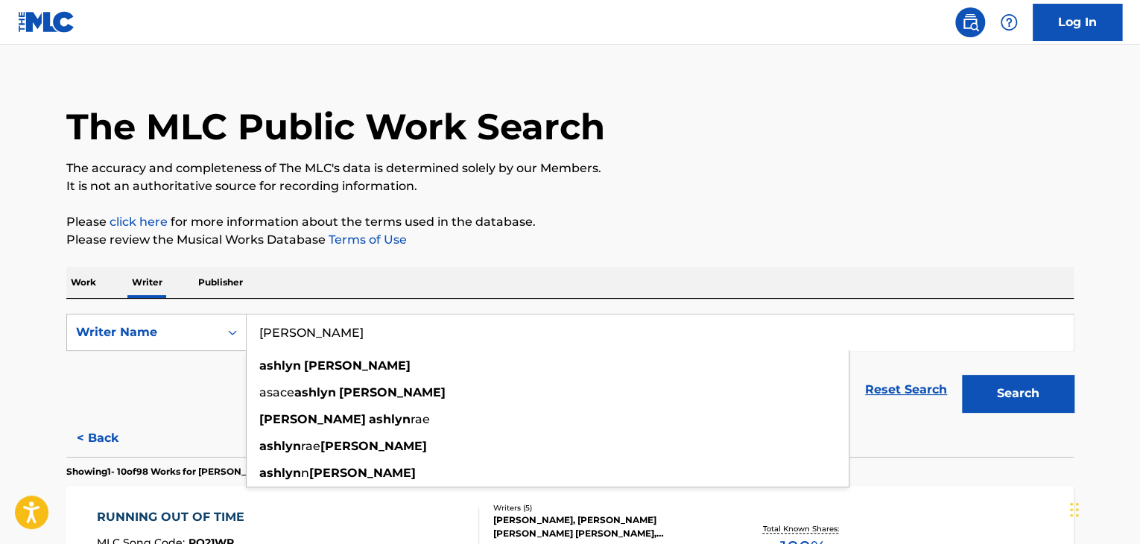
paste input "[PERSON_NAME]"
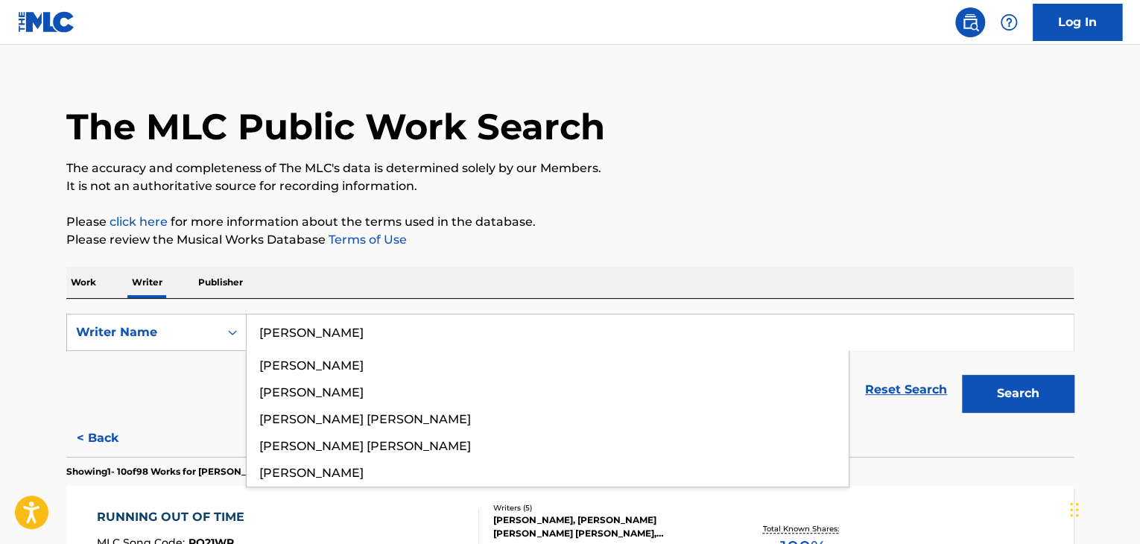
type input "[PERSON_NAME]"
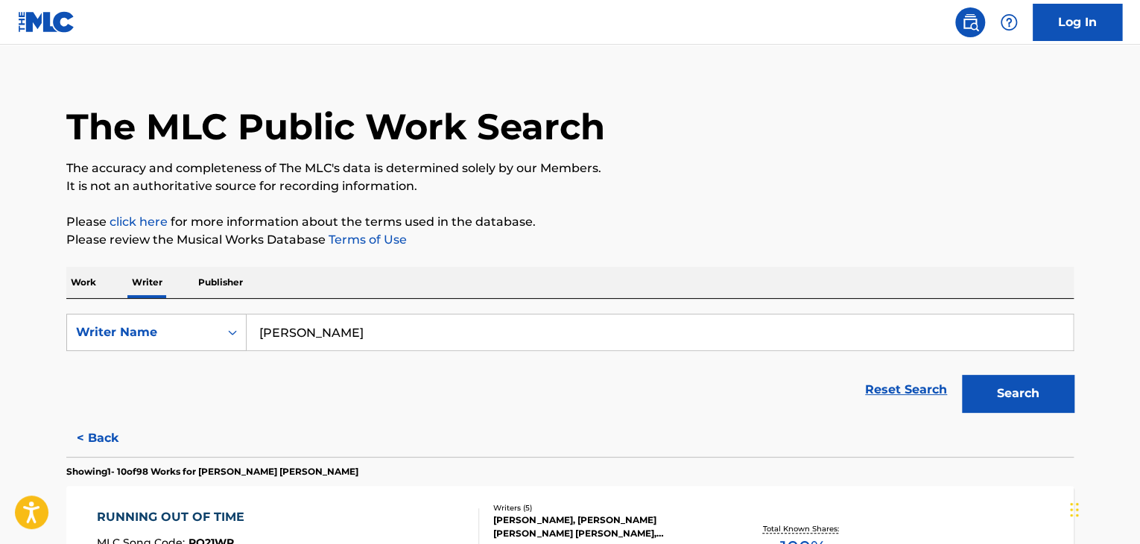
click at [1016, 386] on button "Search" at bounding box center [1018, 393] width 112 height 37
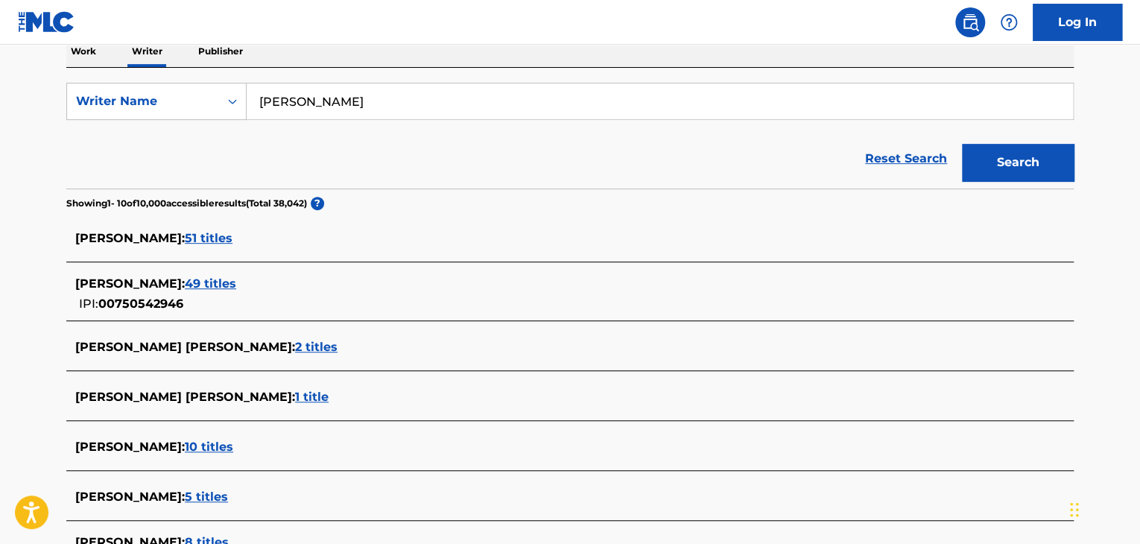
scroll to position [241, 0]
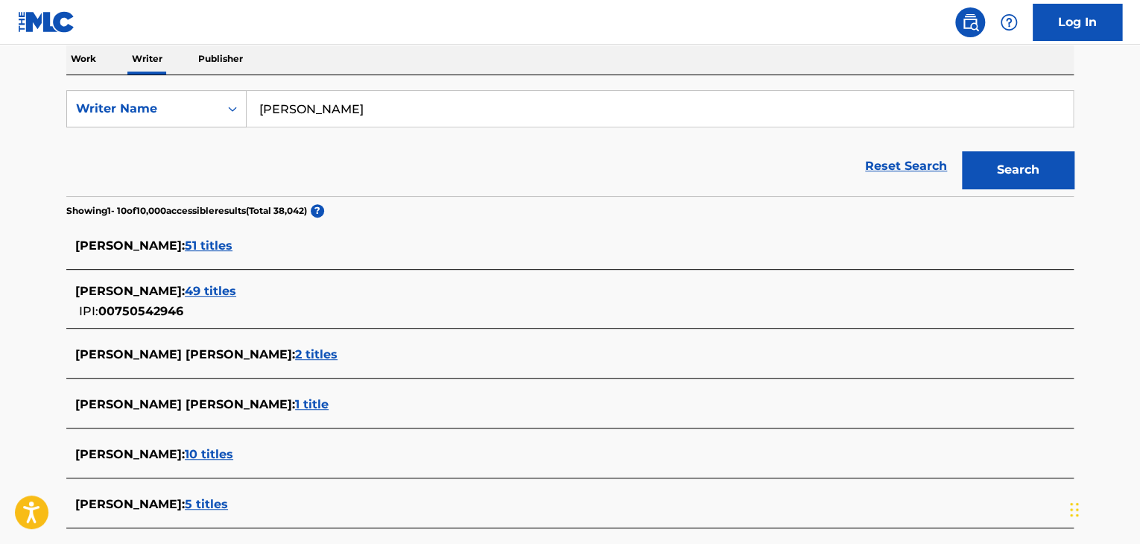
click at [236, 290] on span "49 titles" at bounding box center [210, 291] width 51 height 14
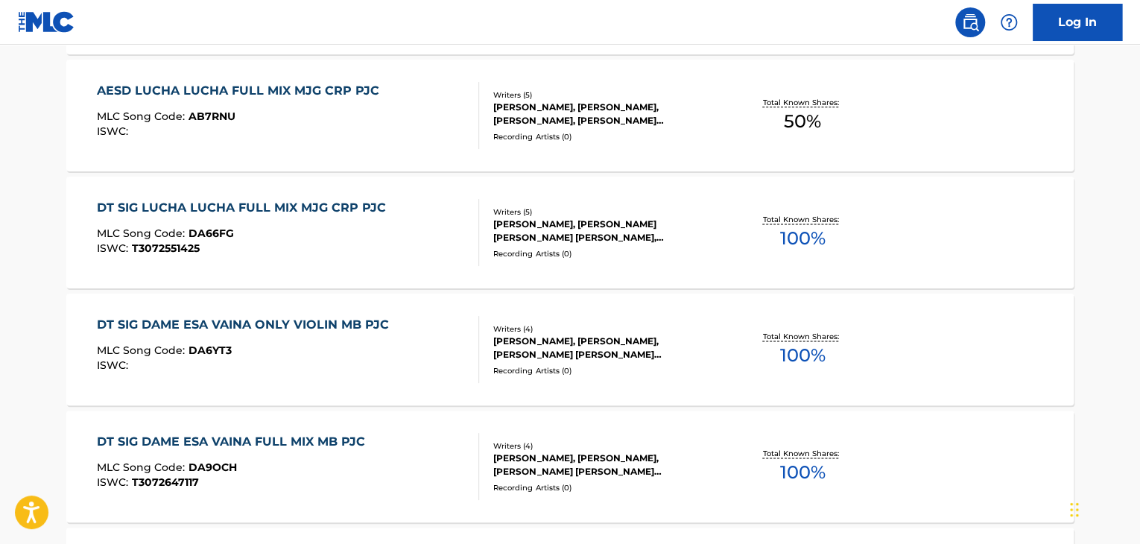
scroll to position [1280, 0]
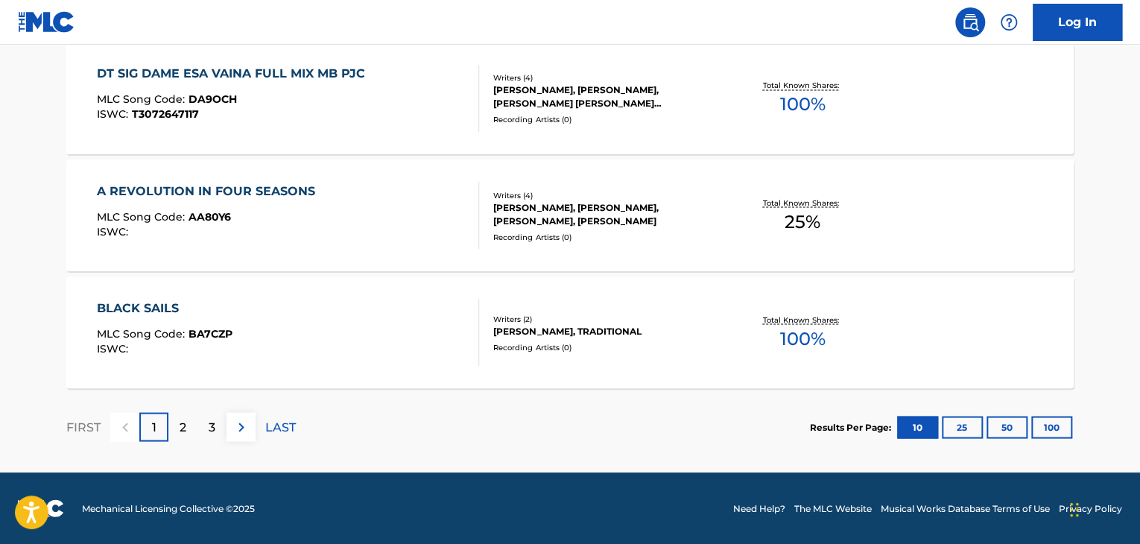
click at [272, 423] on p "LAST" at bounding box center [280, 427] width 31 height 18
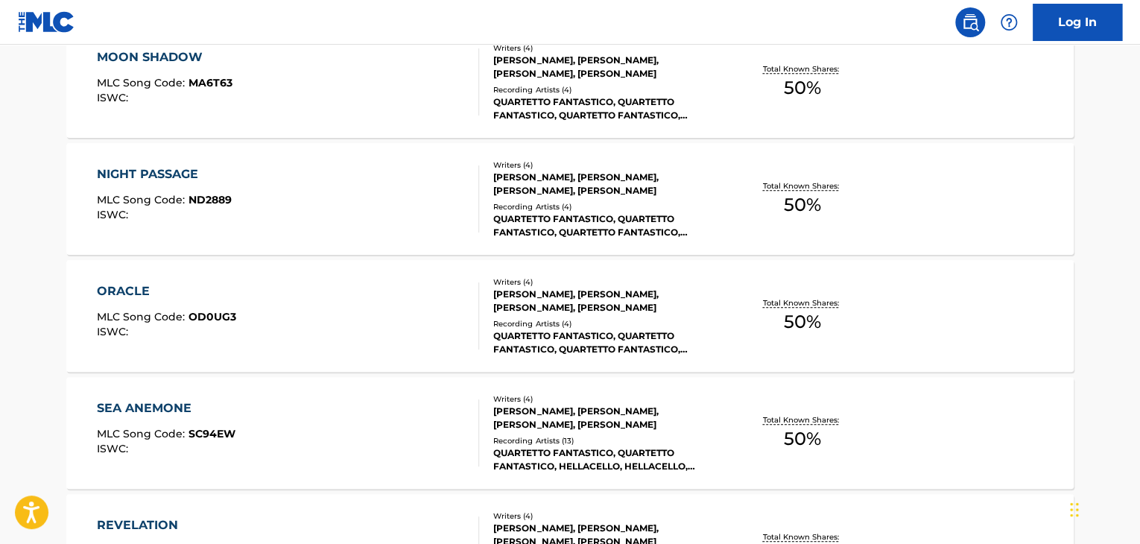
scroll to position [343, 0]
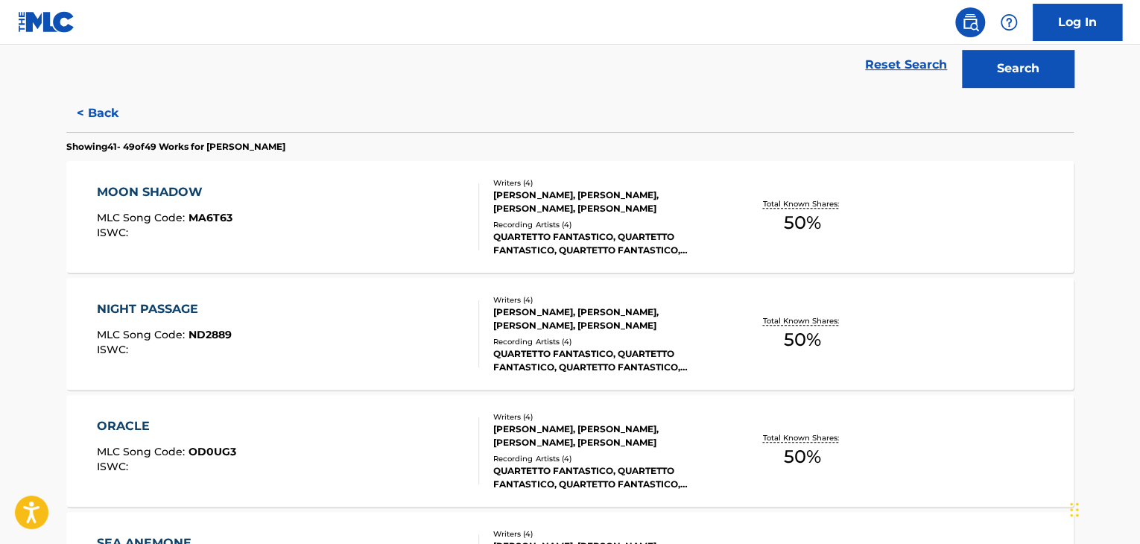
click at [373, 217] on div "MOON SHADOW MLC Song Code : MA6T63 ISWC :" at bounding box center [288, 216] width 383 height 67
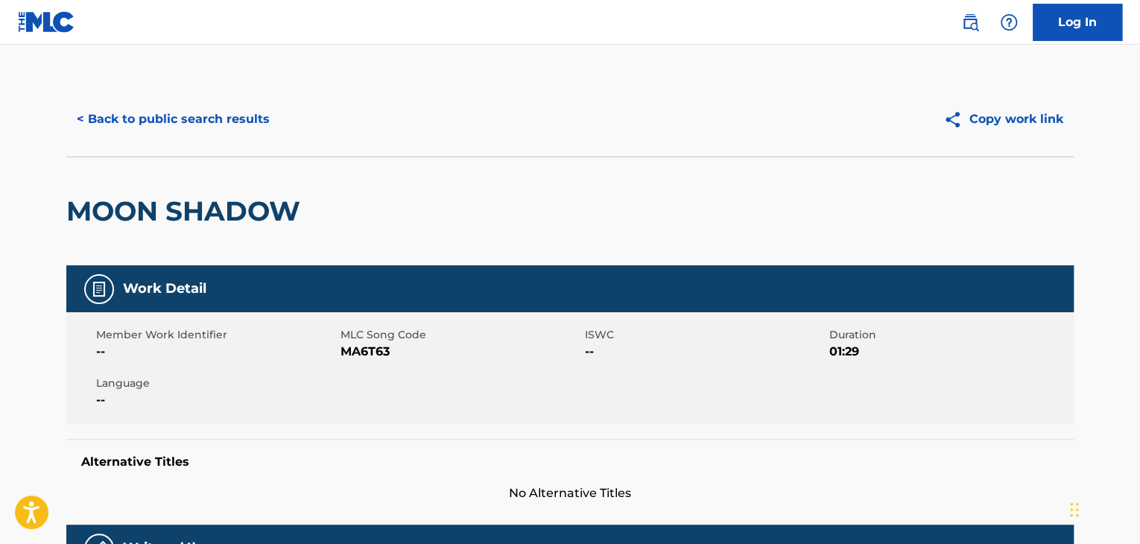
click at [159, 114] on button "< Back to public search results" at bounding box center [173, 119] width 214 height 37
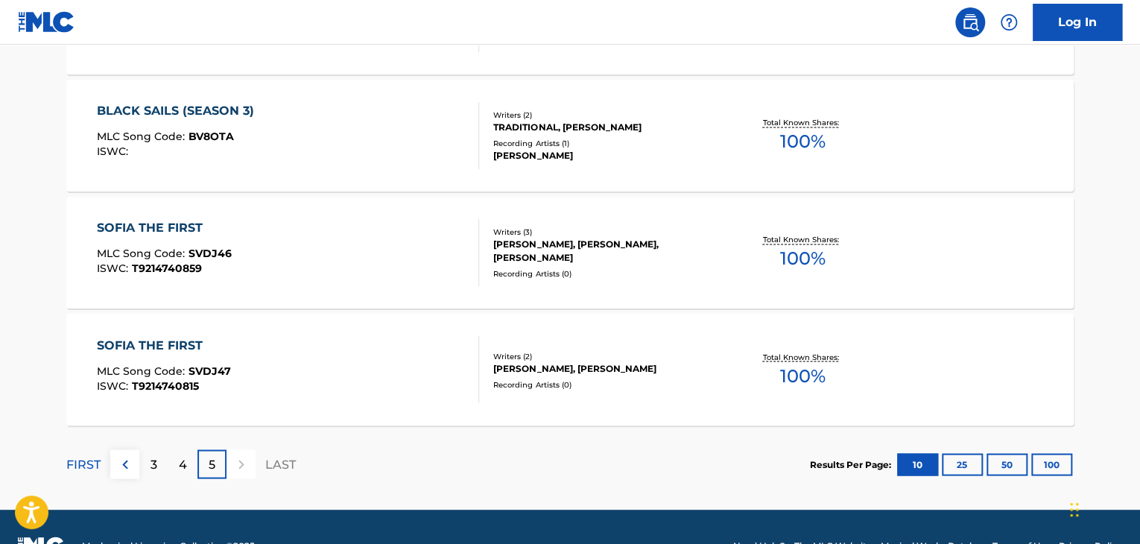
scroll to position [1162, 0]
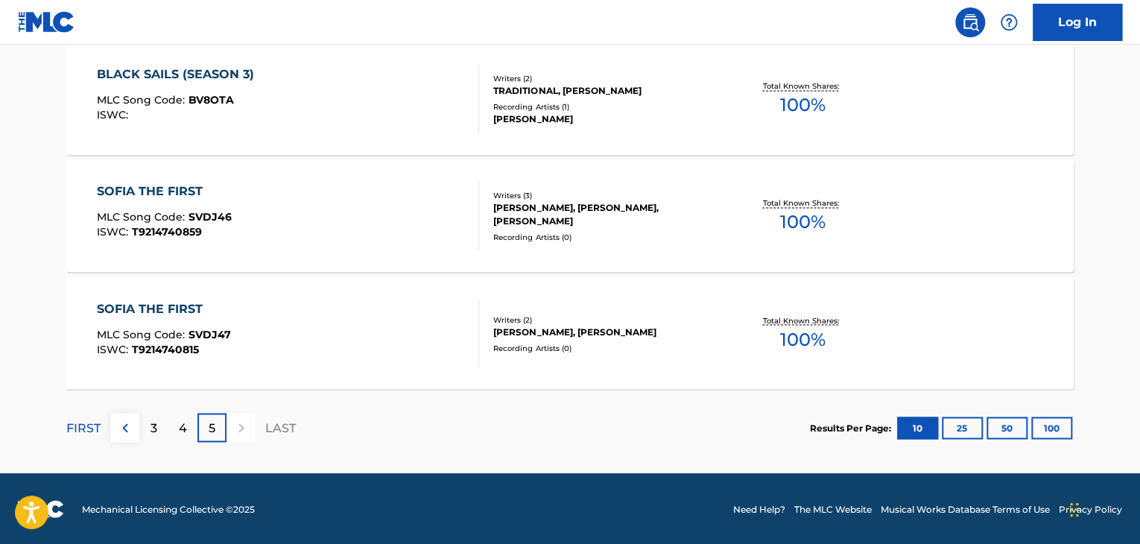
click at [514, 108] on div "Recording Artists ( 1 )" at bounding box center [605, 106] width 225 height 11
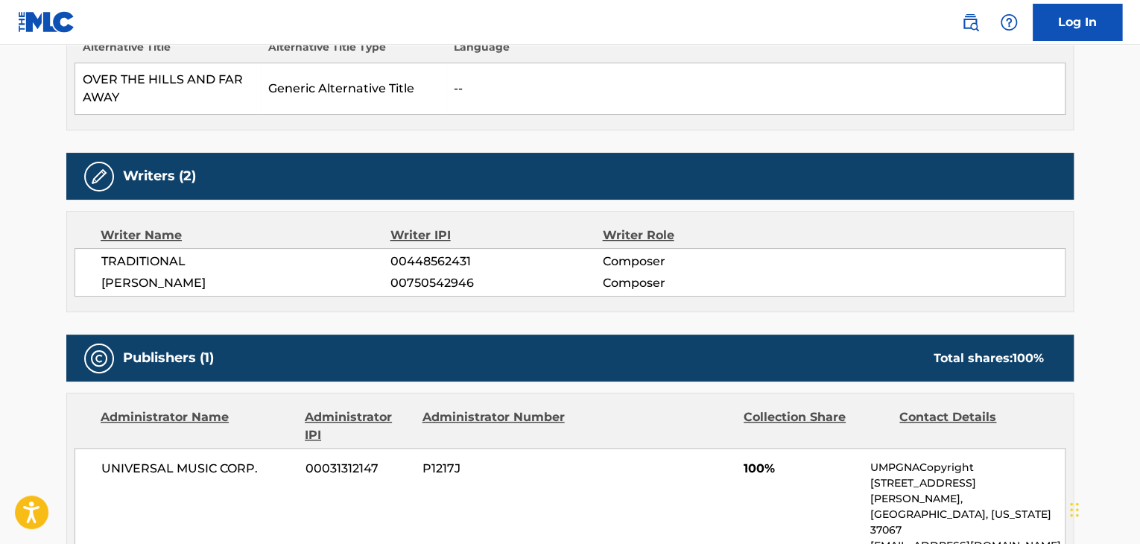
scroll to position [447, 0]
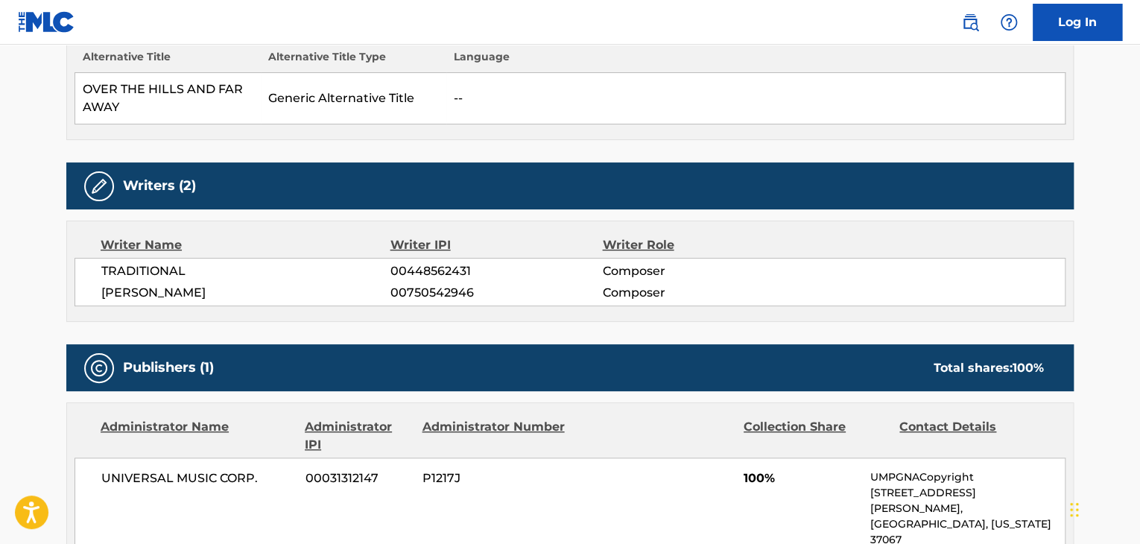
click at [164, 297] on span "[PERSON_NAME]" at bounding box center [245, 293] width 289 height 18
click at [413, 297] on span "00750542946" at bounding box center [496, 293] width 212 height 18
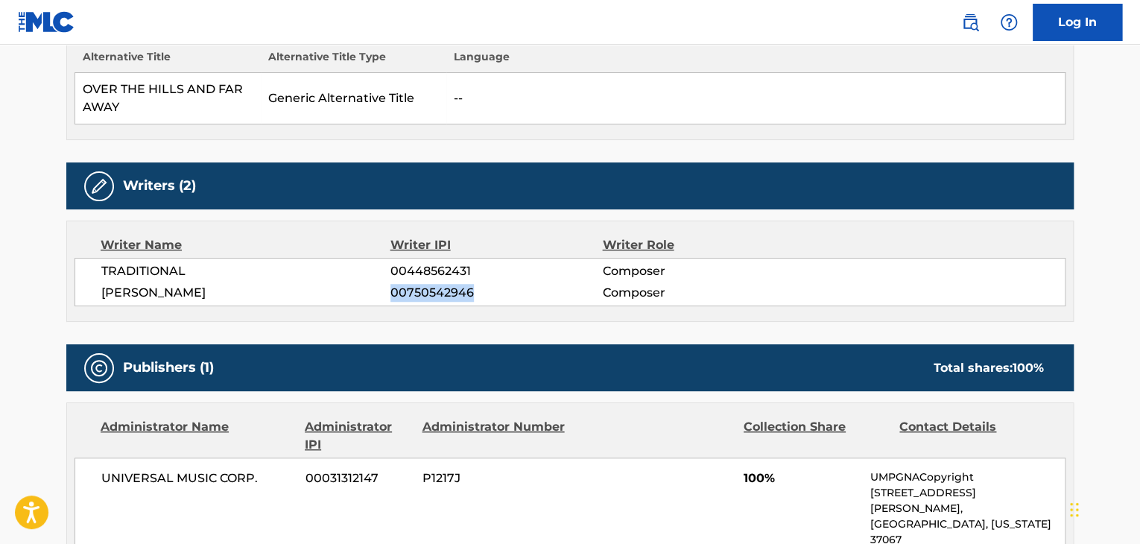
copy span "00750542946"
click at [168, 482] on span "UNIVERSAL MUSIC CORP." at bounding box center [197, 478] width 193 height 18
copy div "UNIVERSAL MUSIC CORP."
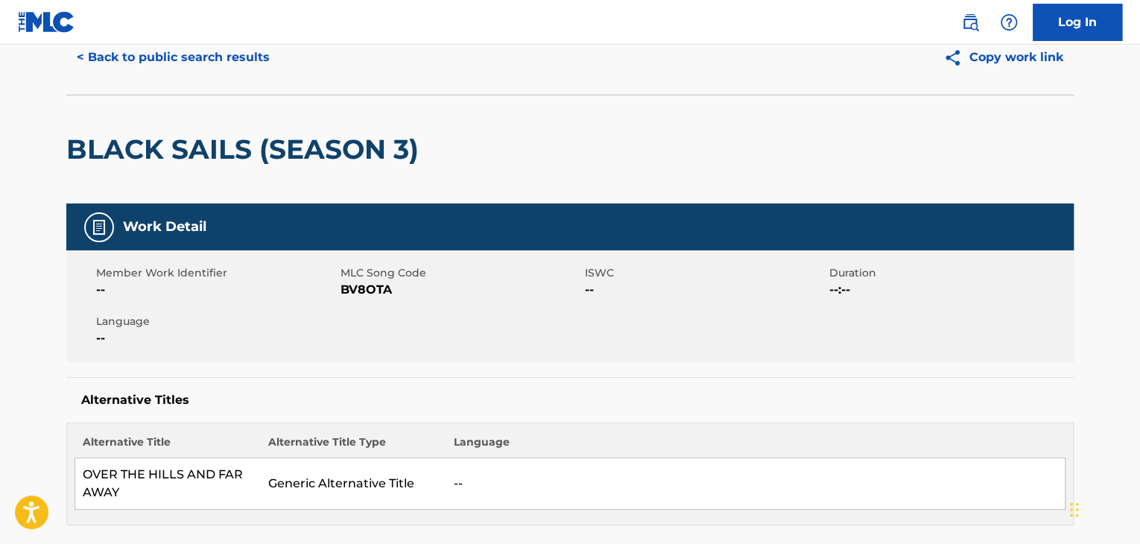
scroll to position [0, 0]
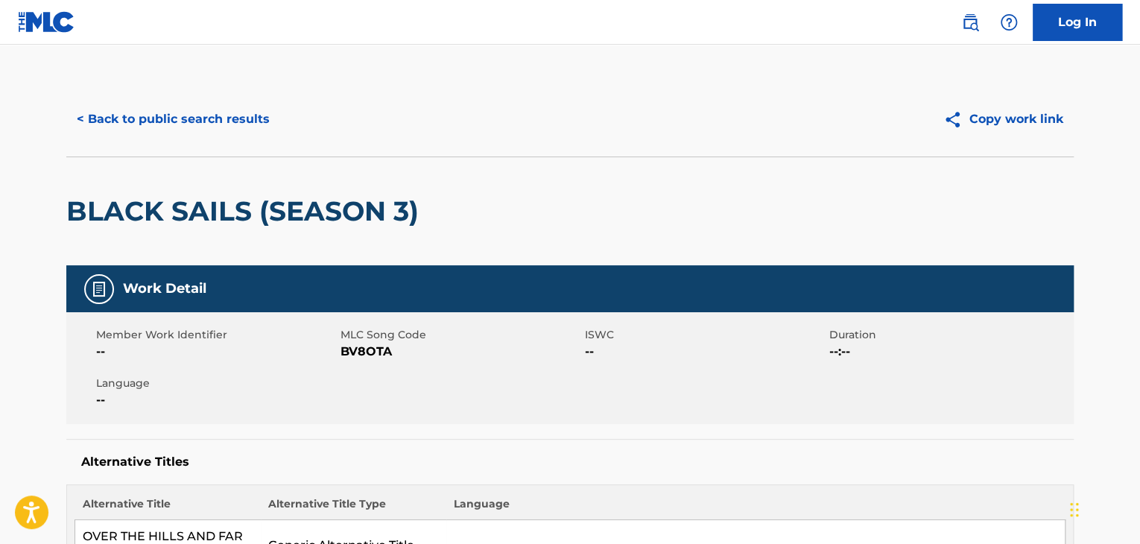
click at [363, 358] on span "BV8OTA" at bounding box center [460, 352] width 241 height 18
